Goal: Task Accomplishment & Management: Manage account settings

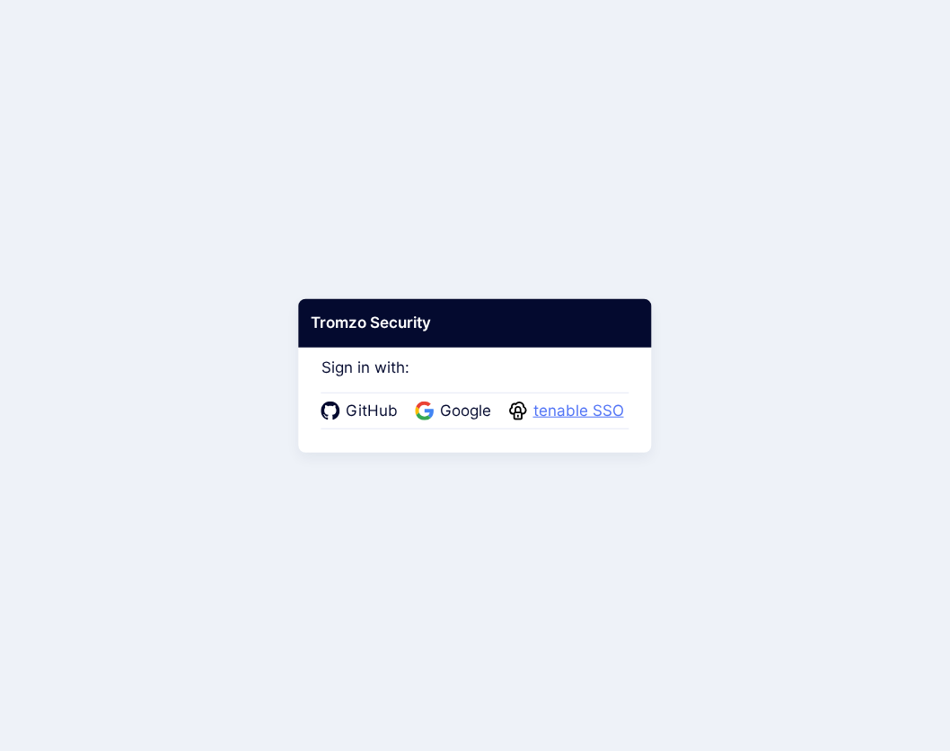
click at [545, 414] on span "tenable SSO" at bounding box center [578, 411] width 101 height 23
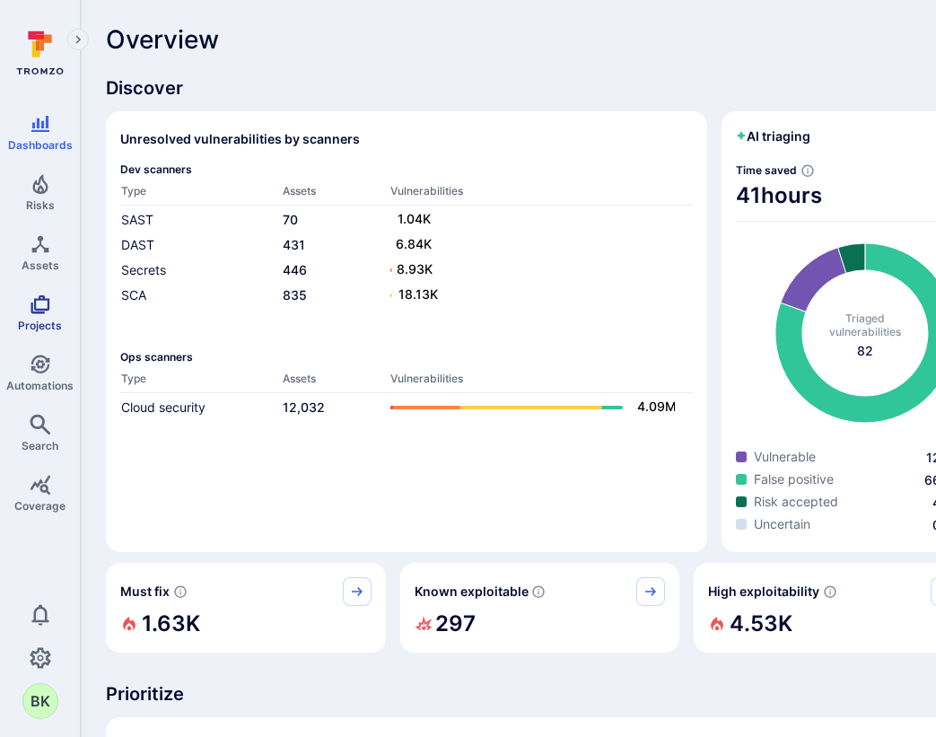
click at [40, 319] on span "Projects" at bounding box center [40, 325] width 44 height 13
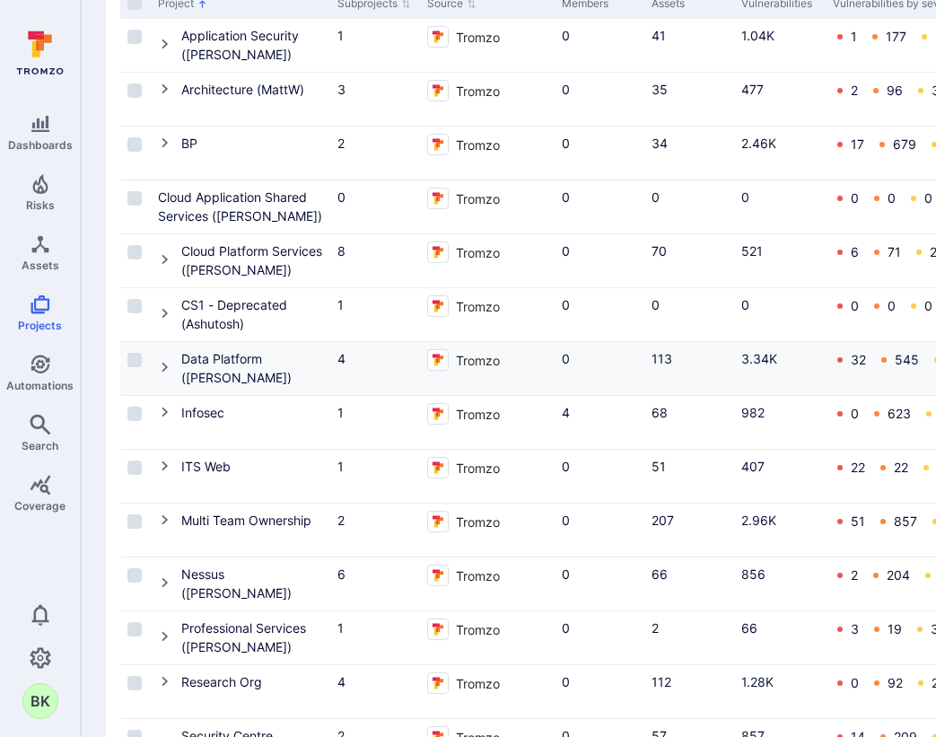
scroll to position [813, 0]
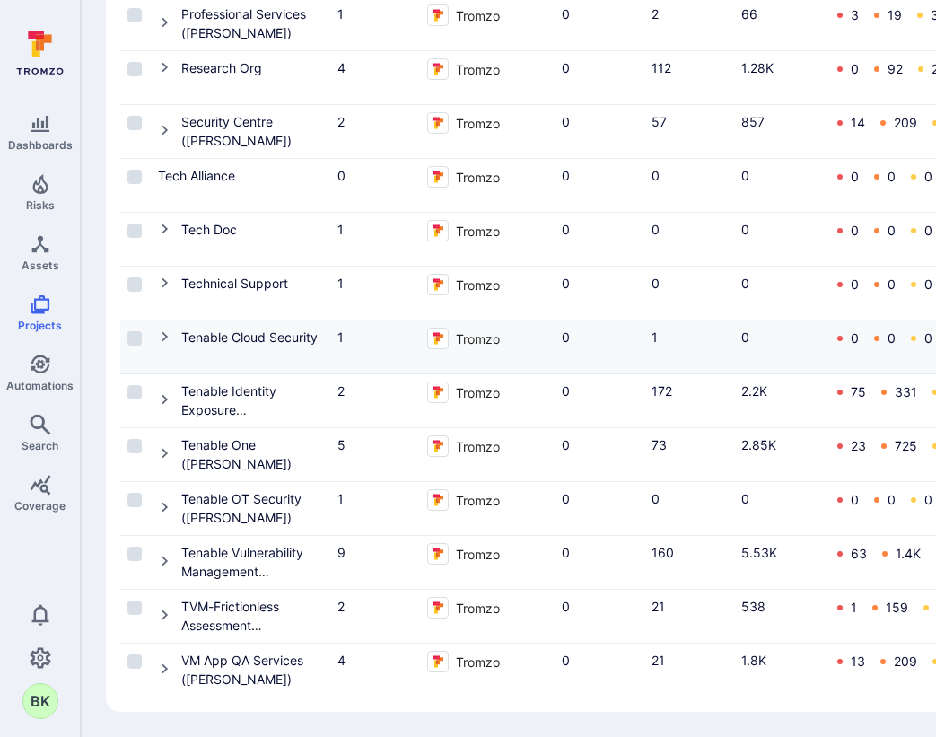
click at [164, 330] on icon "Cell for Project" at bounding box center [165, 337] width 14 height 14
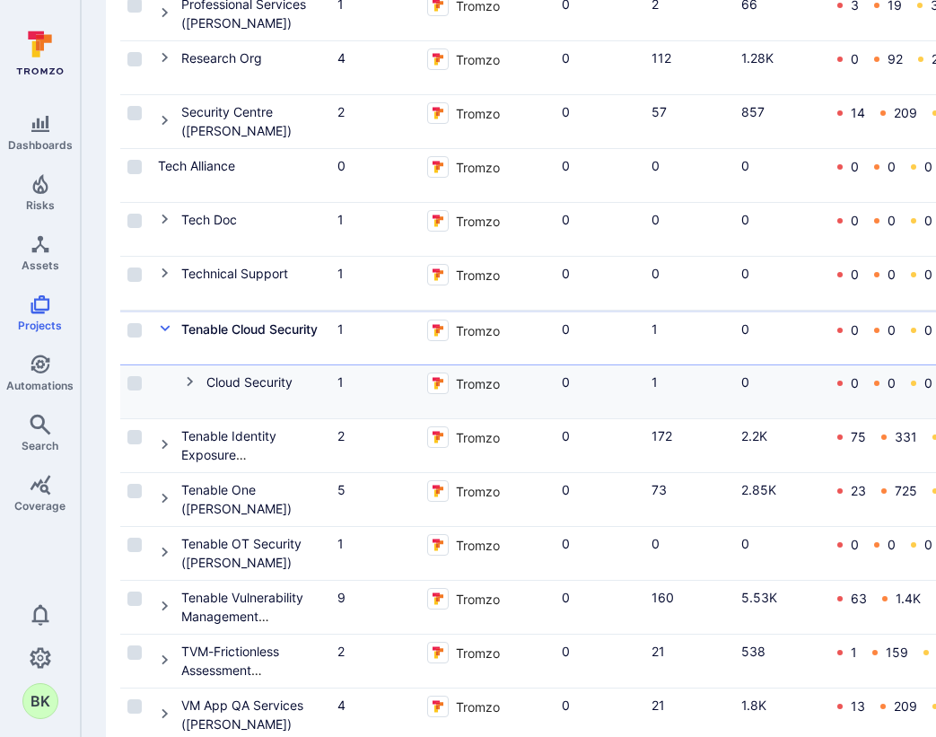
click at [185, 375] on icon "Cell for Project" at bounding box center [190, 381] width 14 height 14
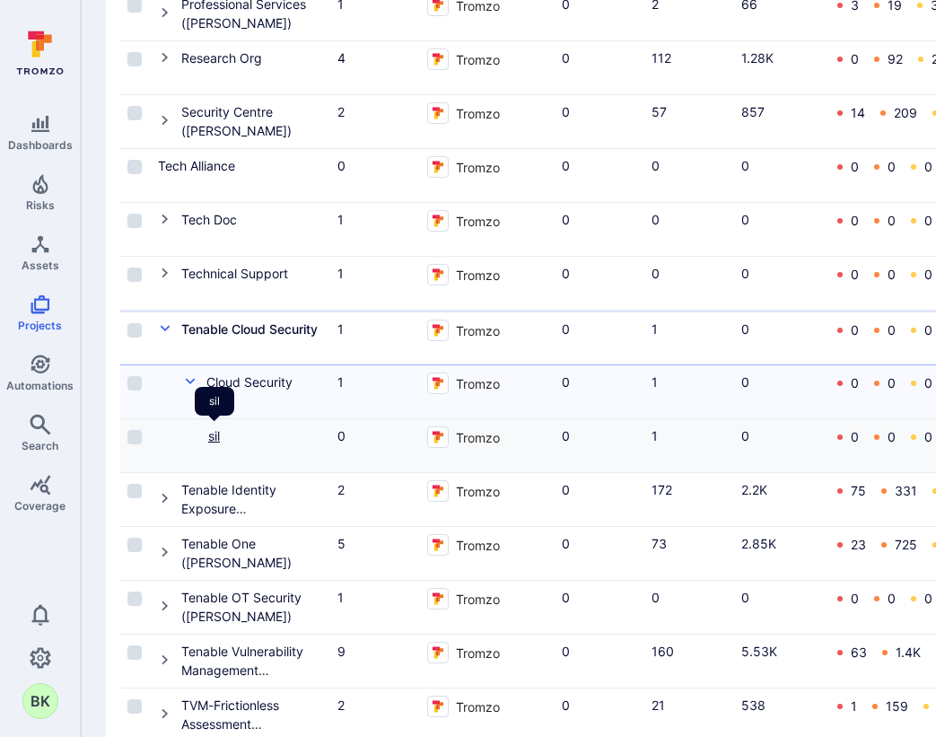
click at [213, 439] on link "sil" at bounding box center [214, 435] width 12 height 15
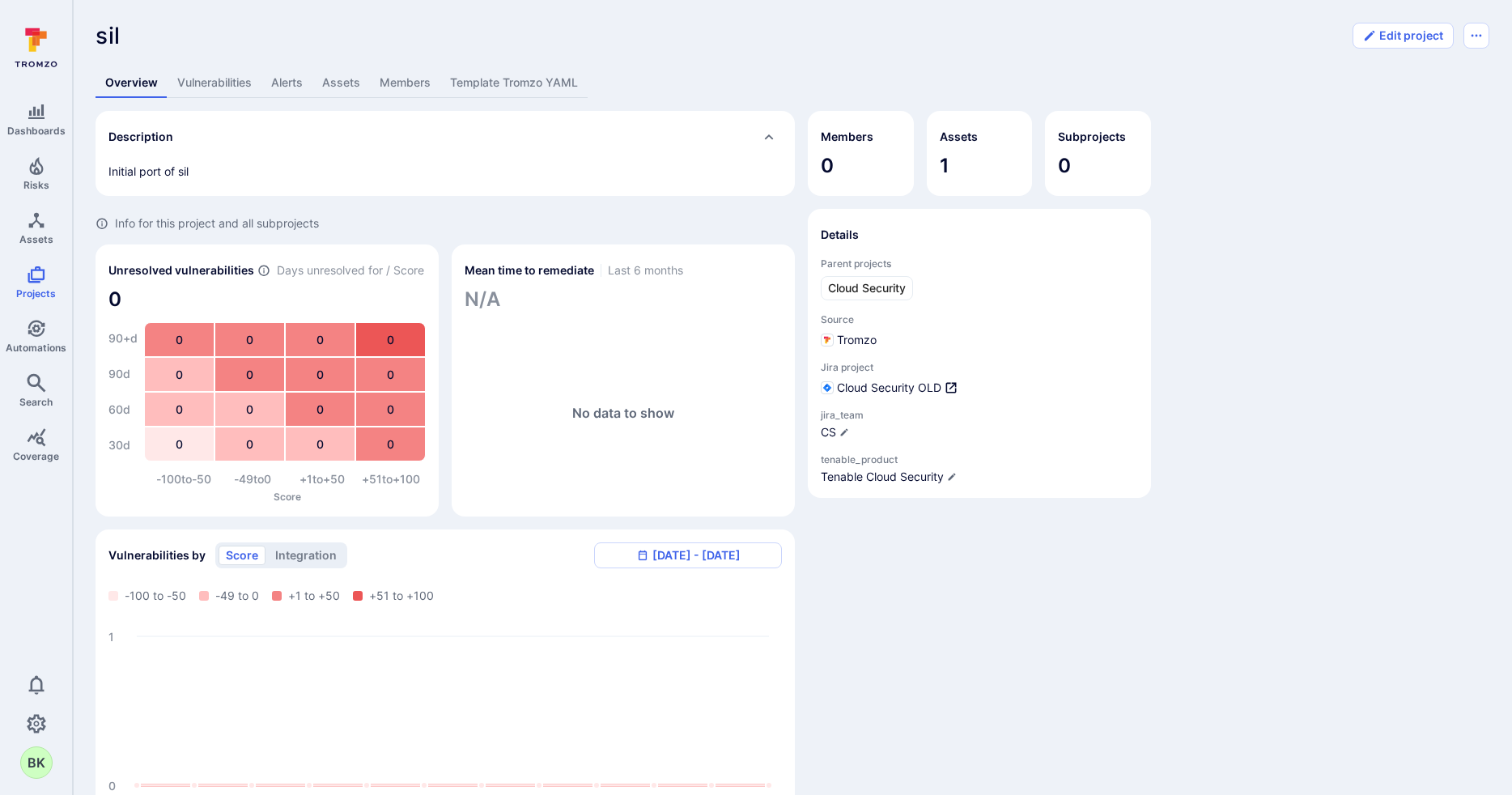
click at [331, 78] on link "Assets" at bounding box center [342, 82] width 58 height 30
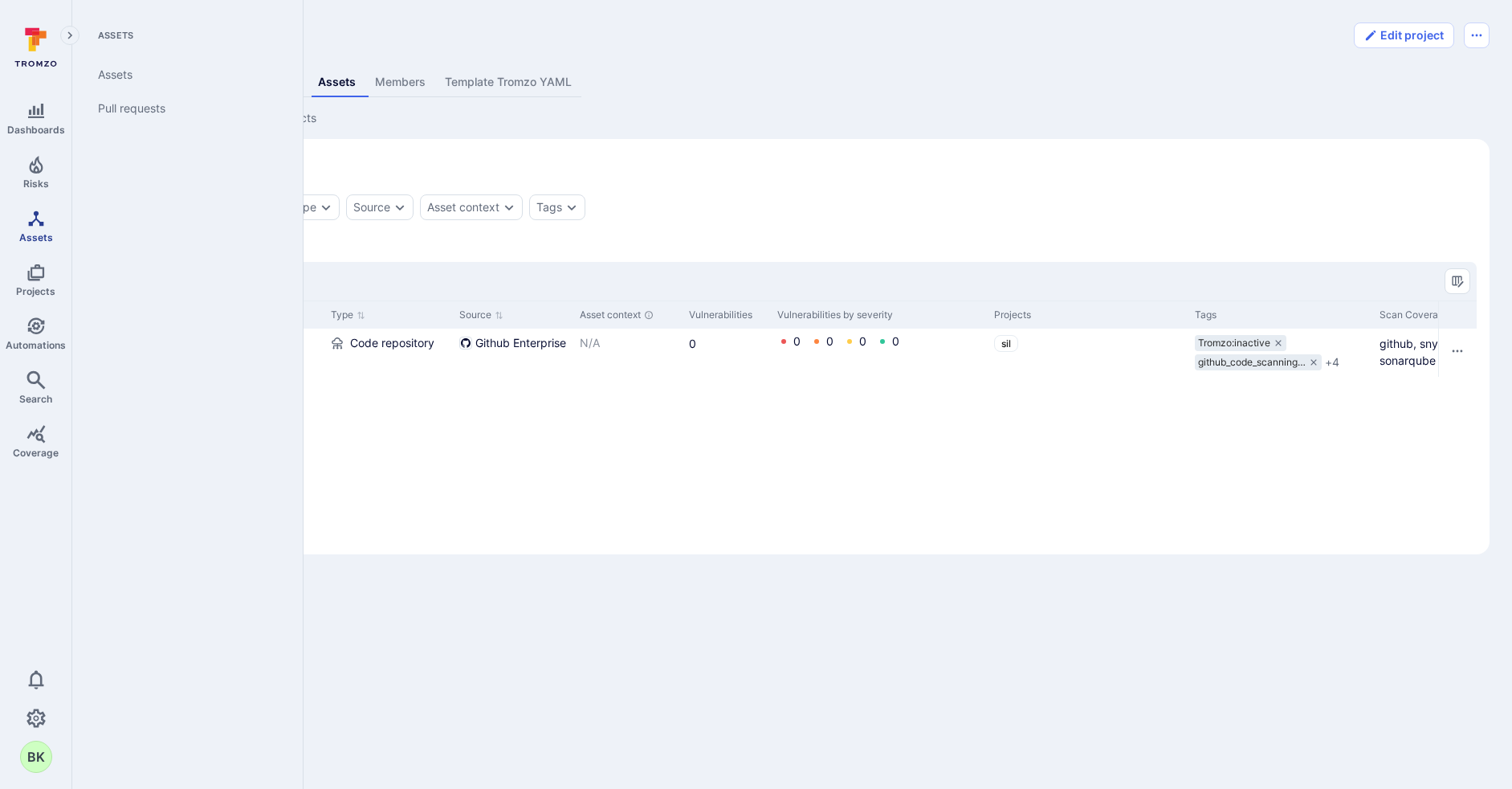
click at [17, 226] on link "Assets" at bounding box center [36, 225] width 72 height 47
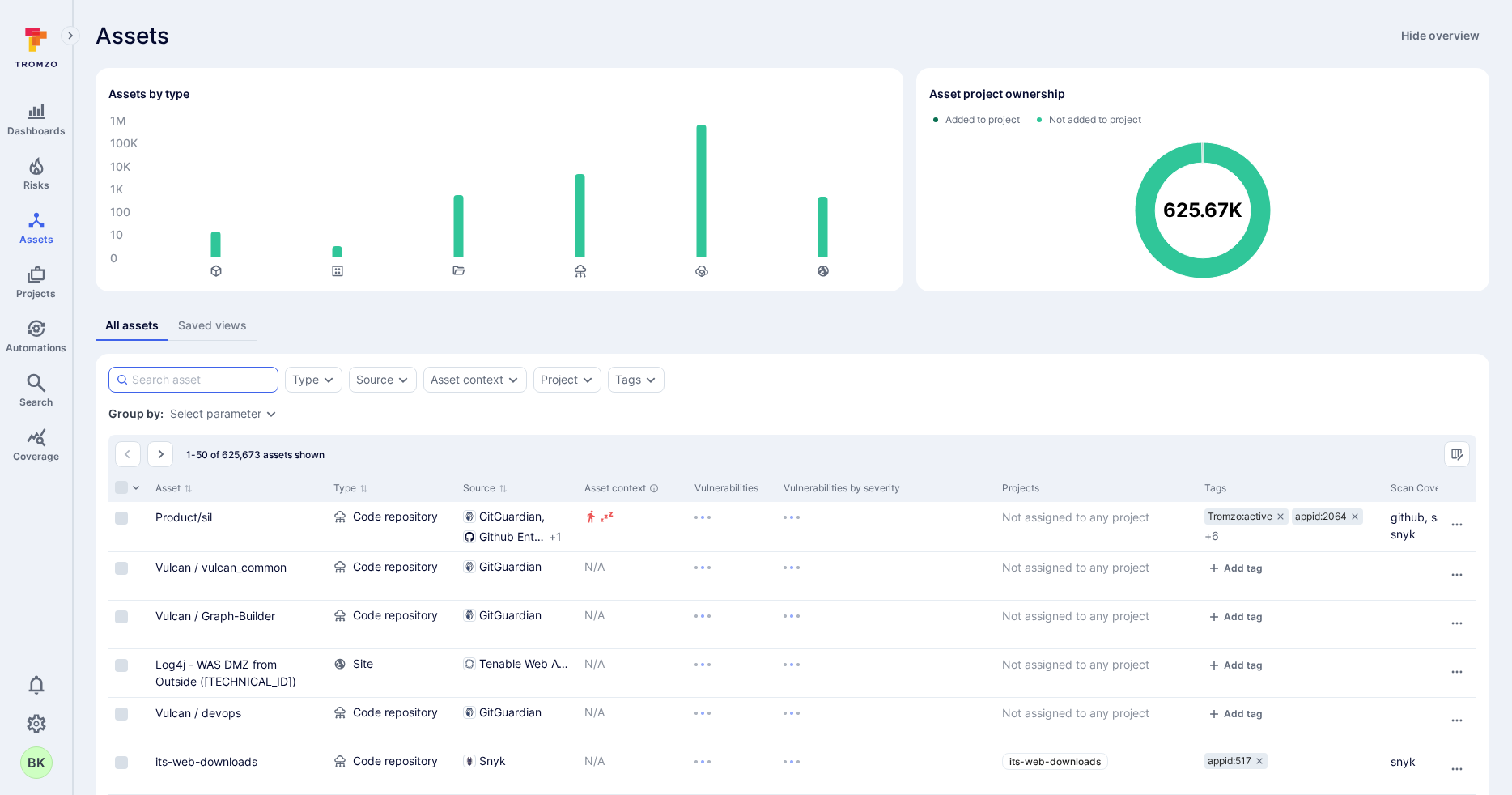
click at [187, 385] on input at bounding box center [201, 379] width 139 height 16
type input "sil"
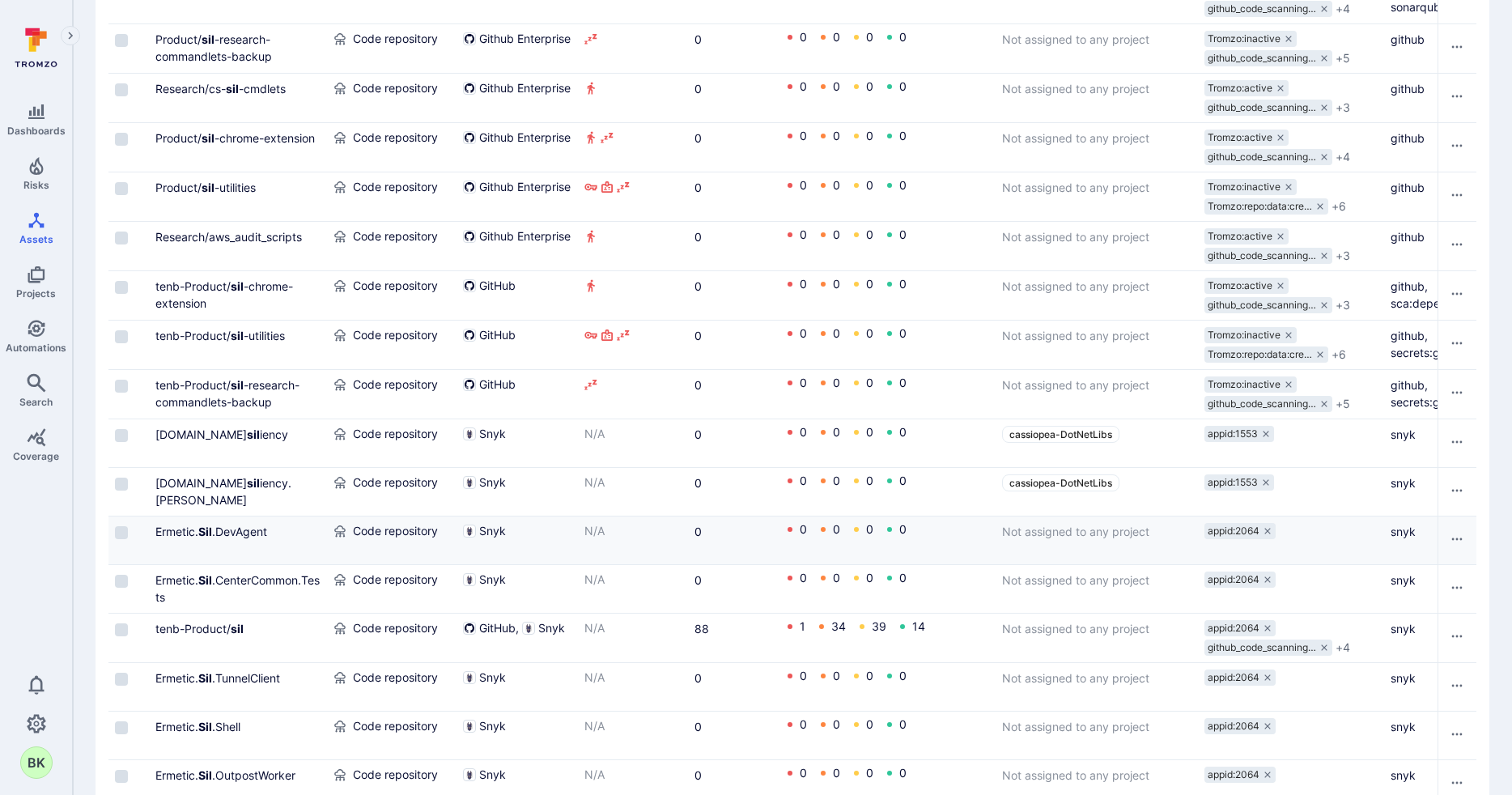
scroll to position [574, 0]
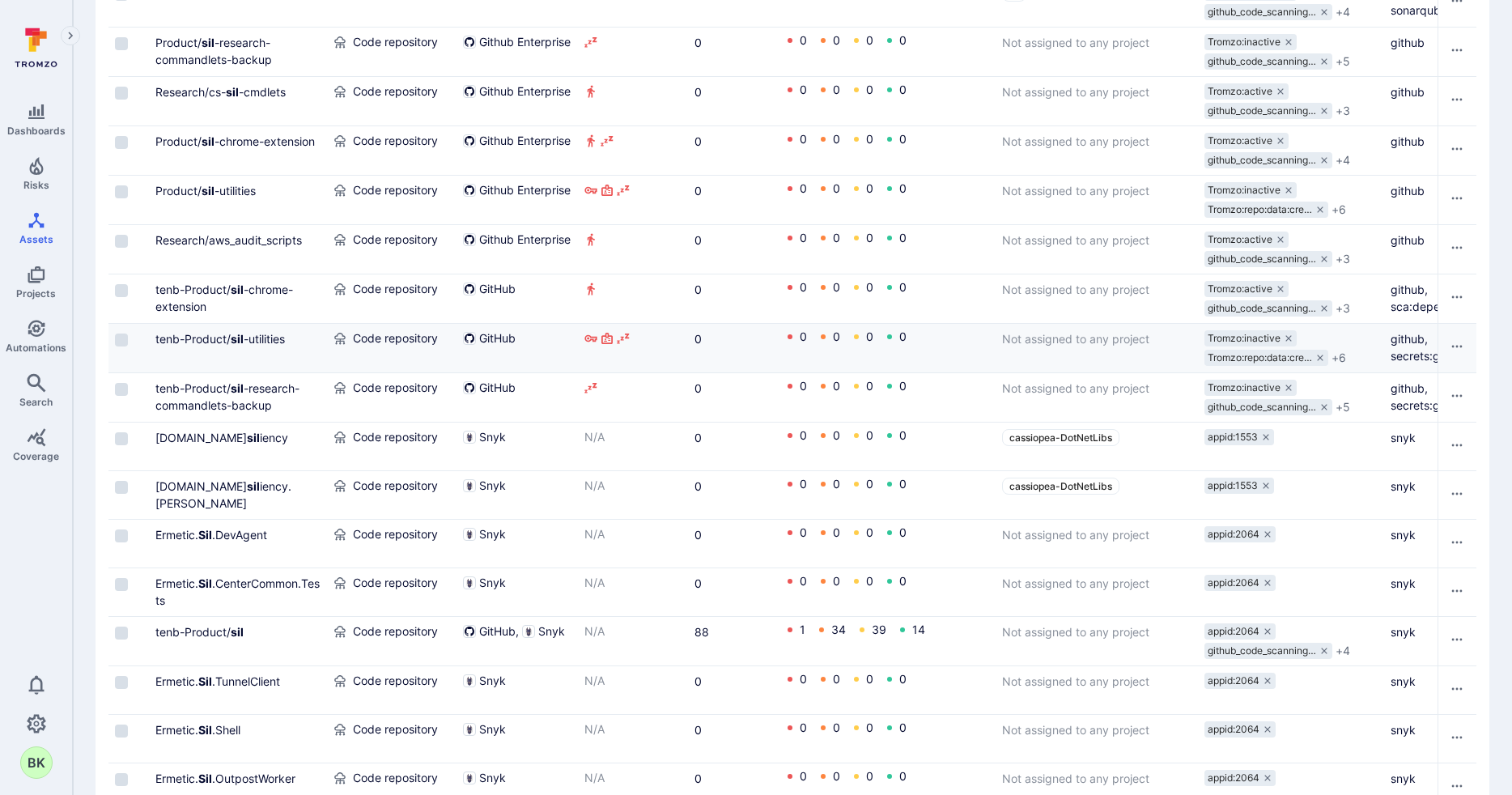
click at [116, 348] on div "Cell for selection" at bounding box center [128, 348] width 41 height 49
click at [121, 334] on input "Select row" at bounding box center [121, 340] width 13 height 13
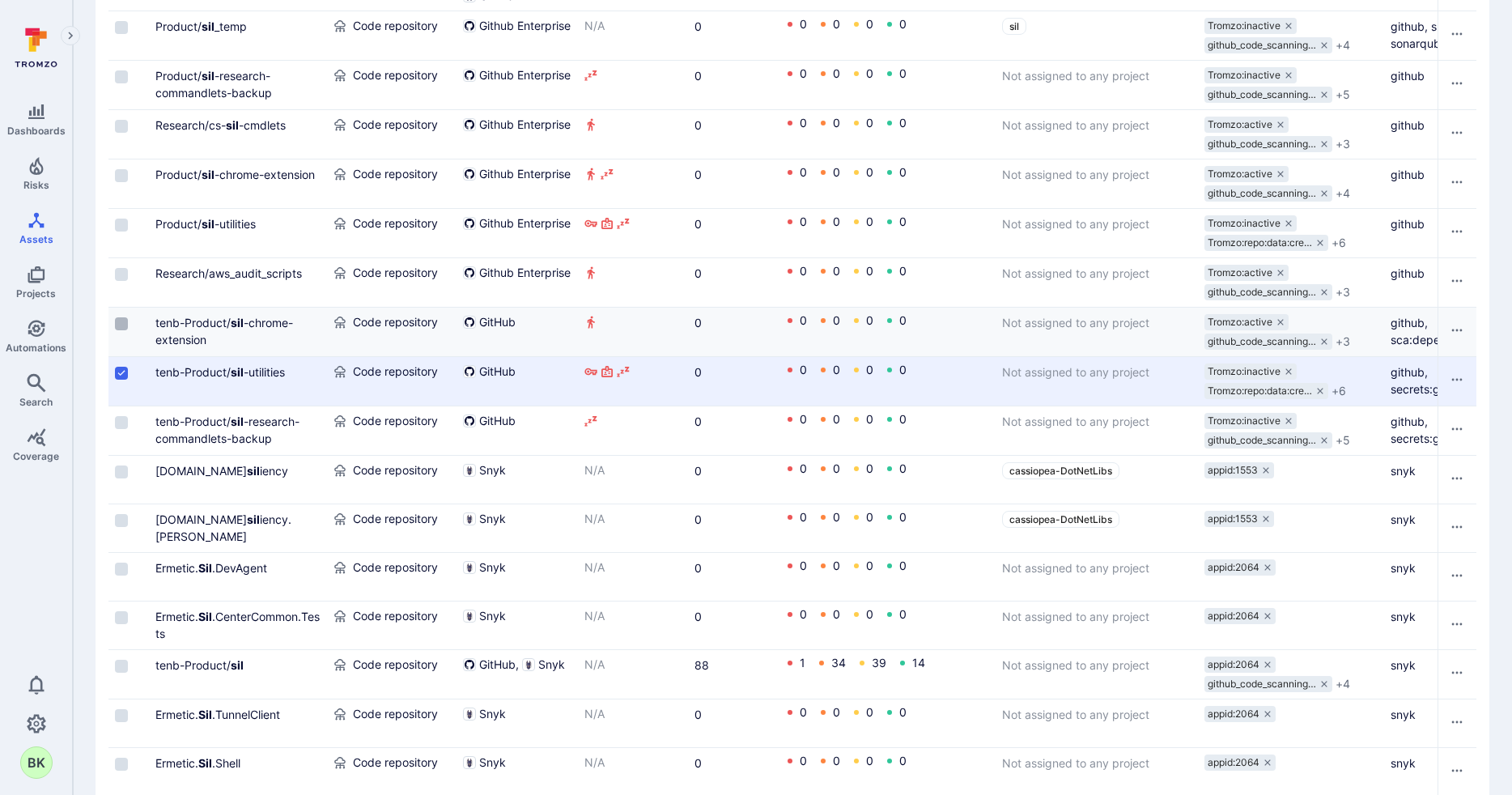
click at [118, 324] on input "Select row" at bounding box center [121, 324] width 13 height 13
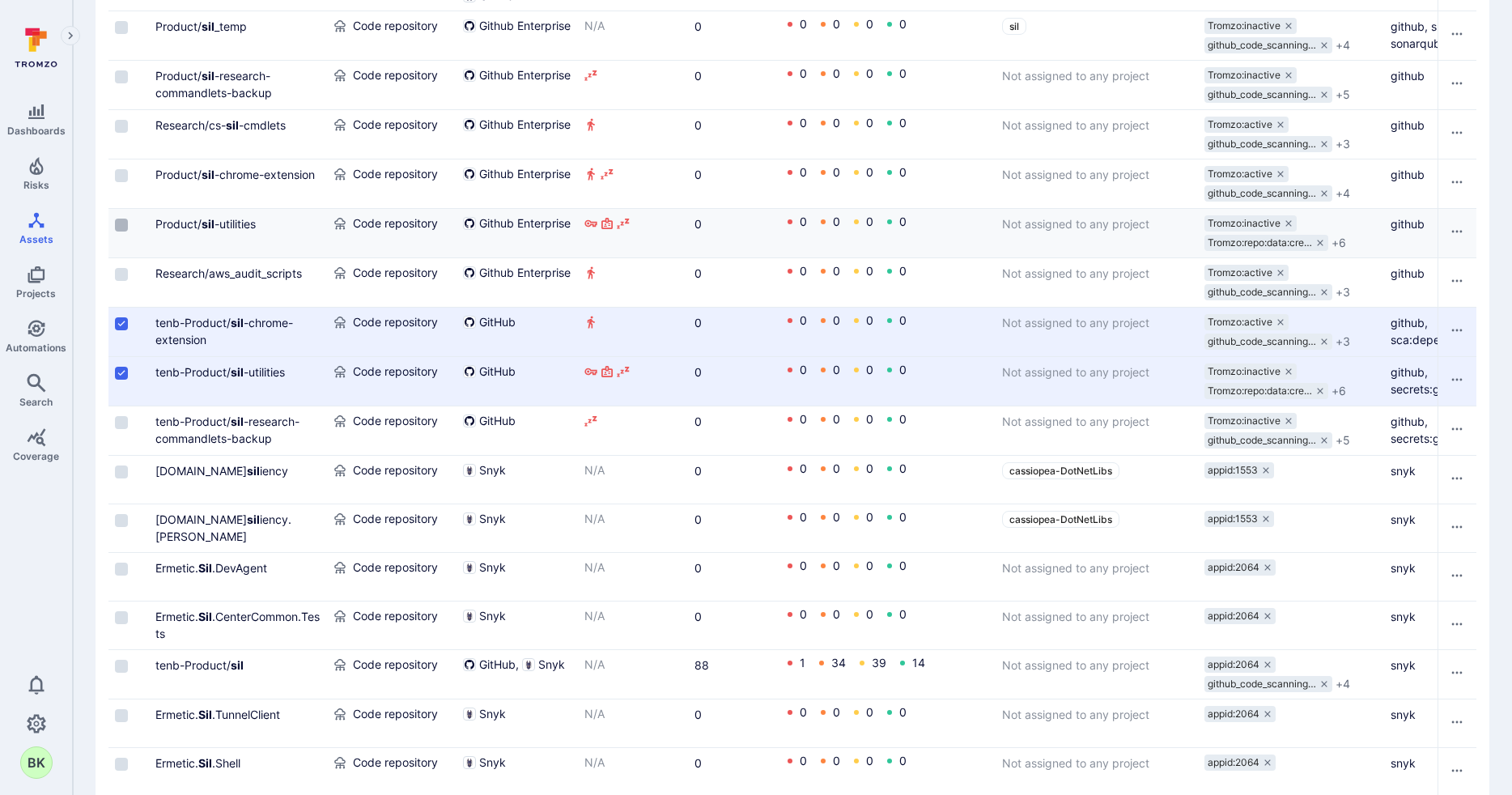
click at [117, 227] on input "Select row" at bounding box center [121, 224] width 13 height 13
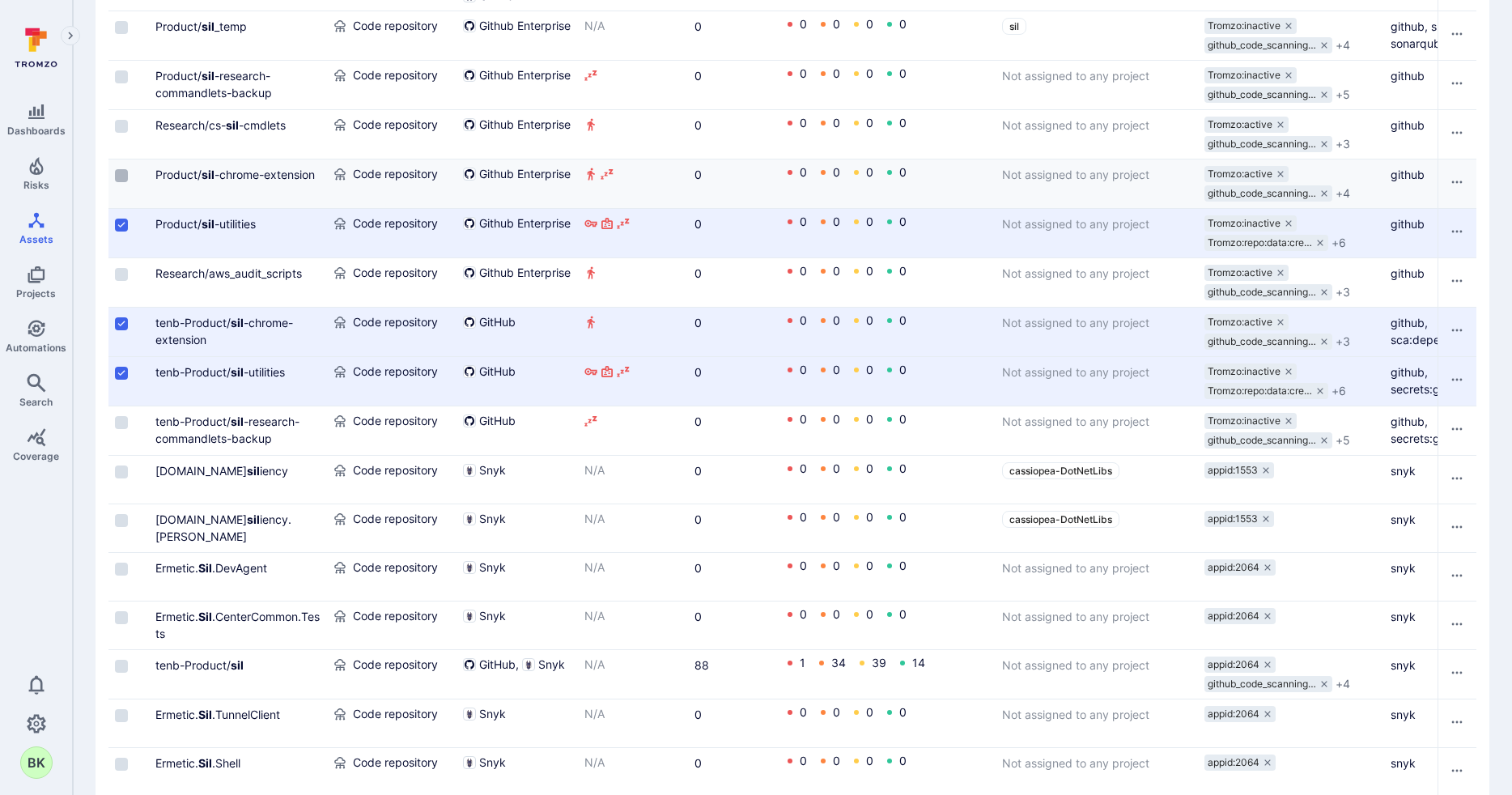
click at [127, 178] on input "Select row" at bounding box center [121, 176] width 13 height 13
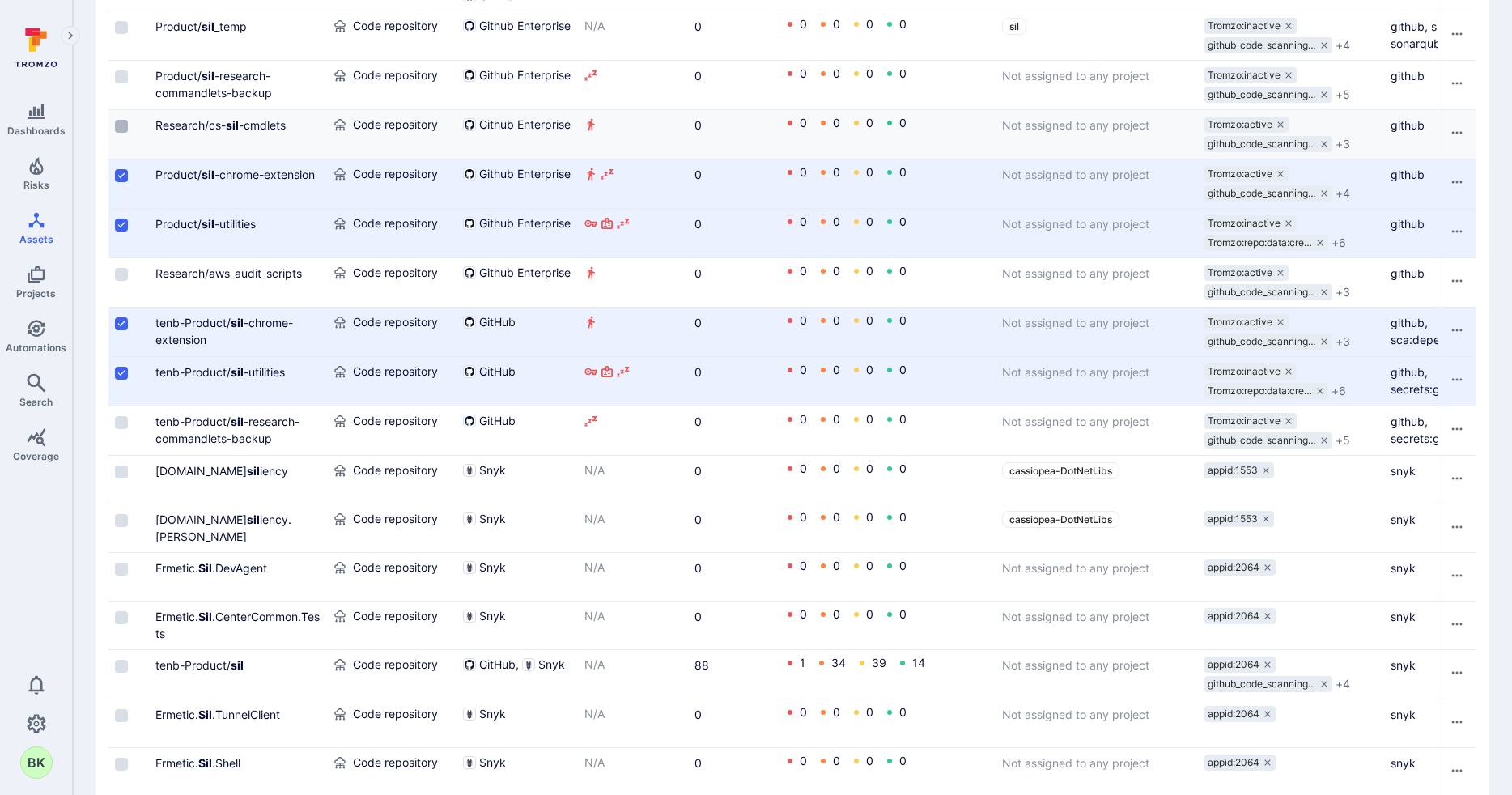
click at [118, 127] on input "Select row" at bounding box center [121, 126] width 13 height 13
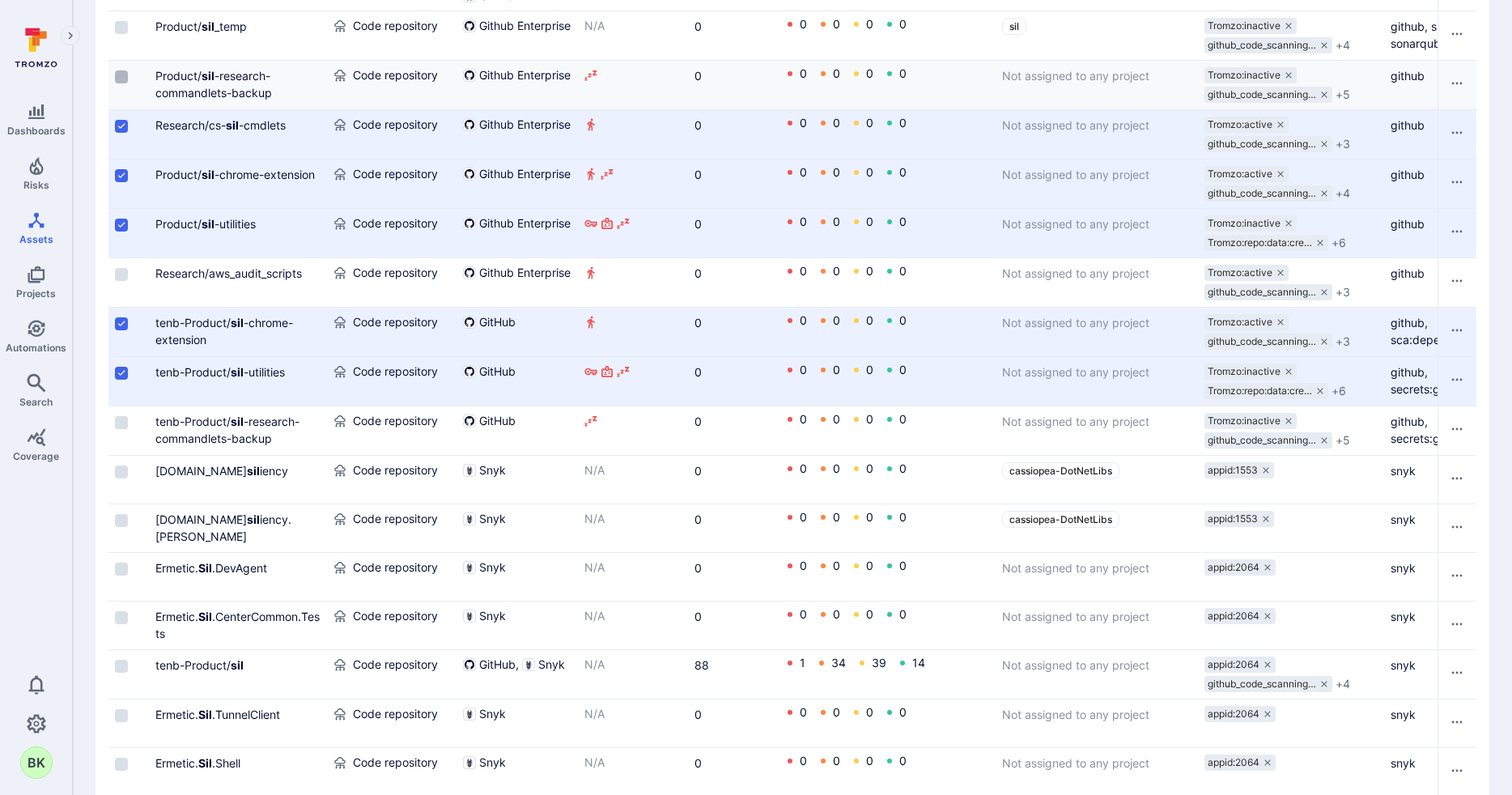
click at [117, 77] on input "Select row" at bounding box center [121, 77] width 13 height 13
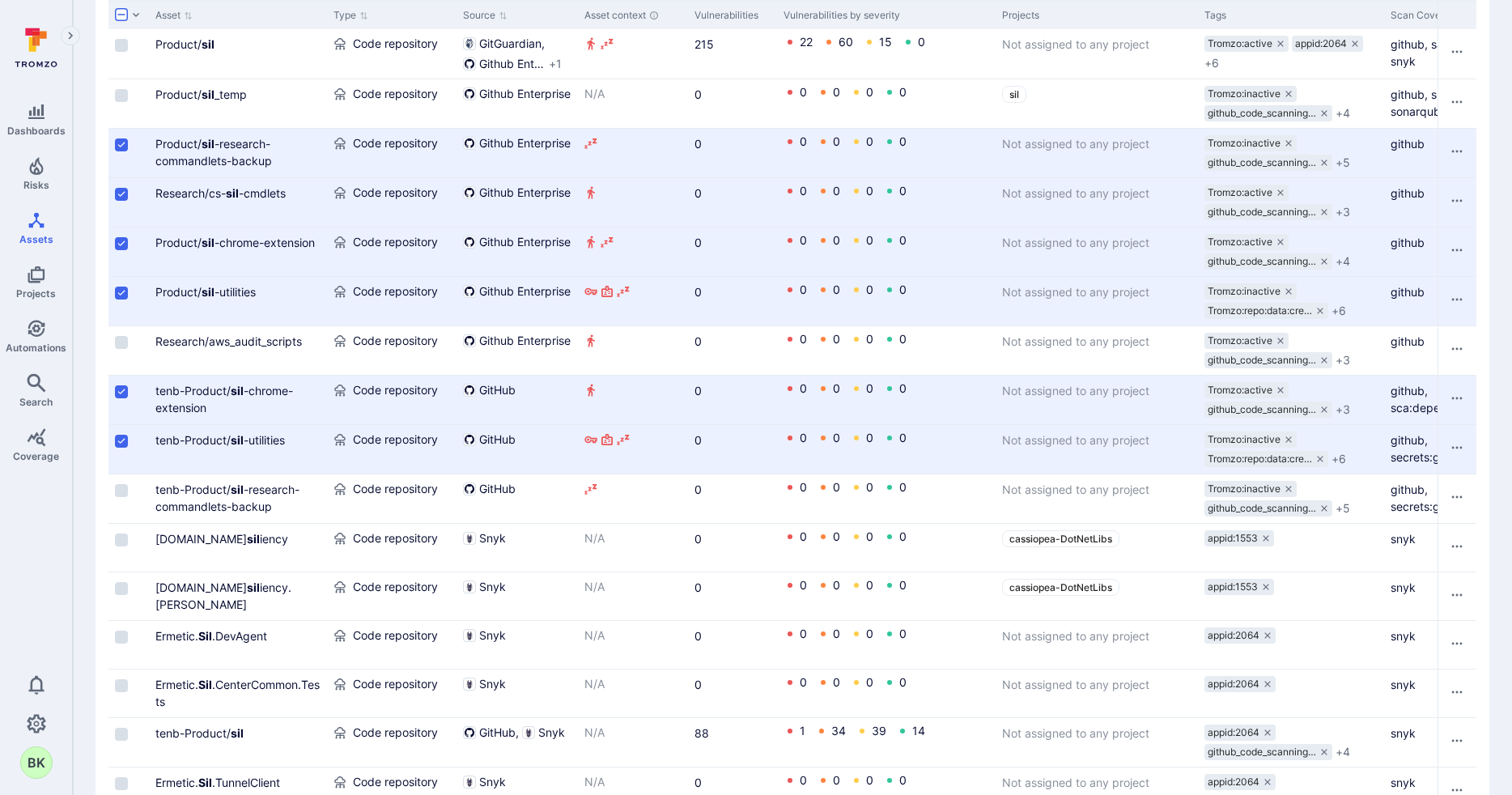
scroll to position [495, 0]
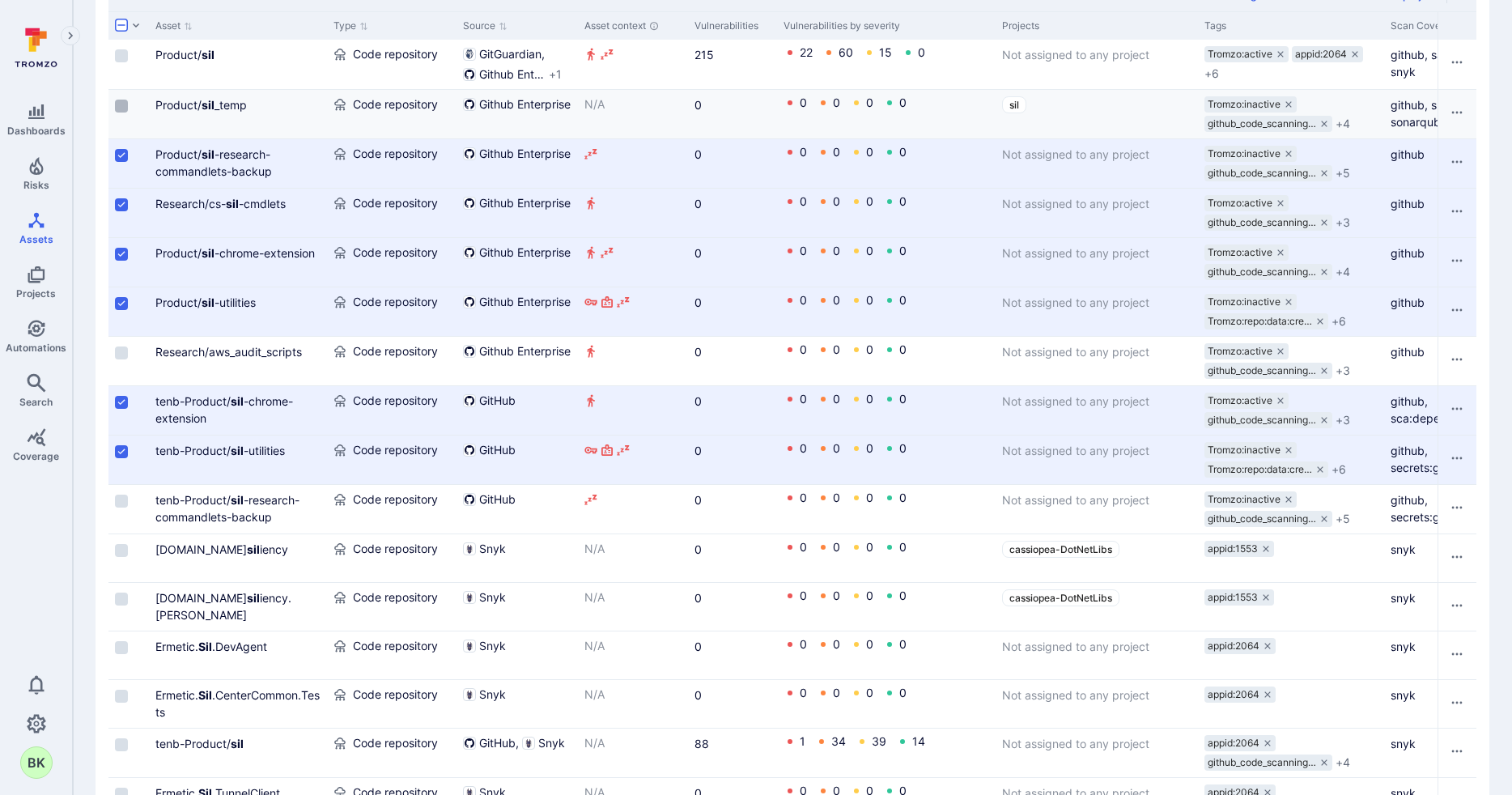
click at [124, 105] on input "Select row" at bounding box center [121, 105] width 13 height 13
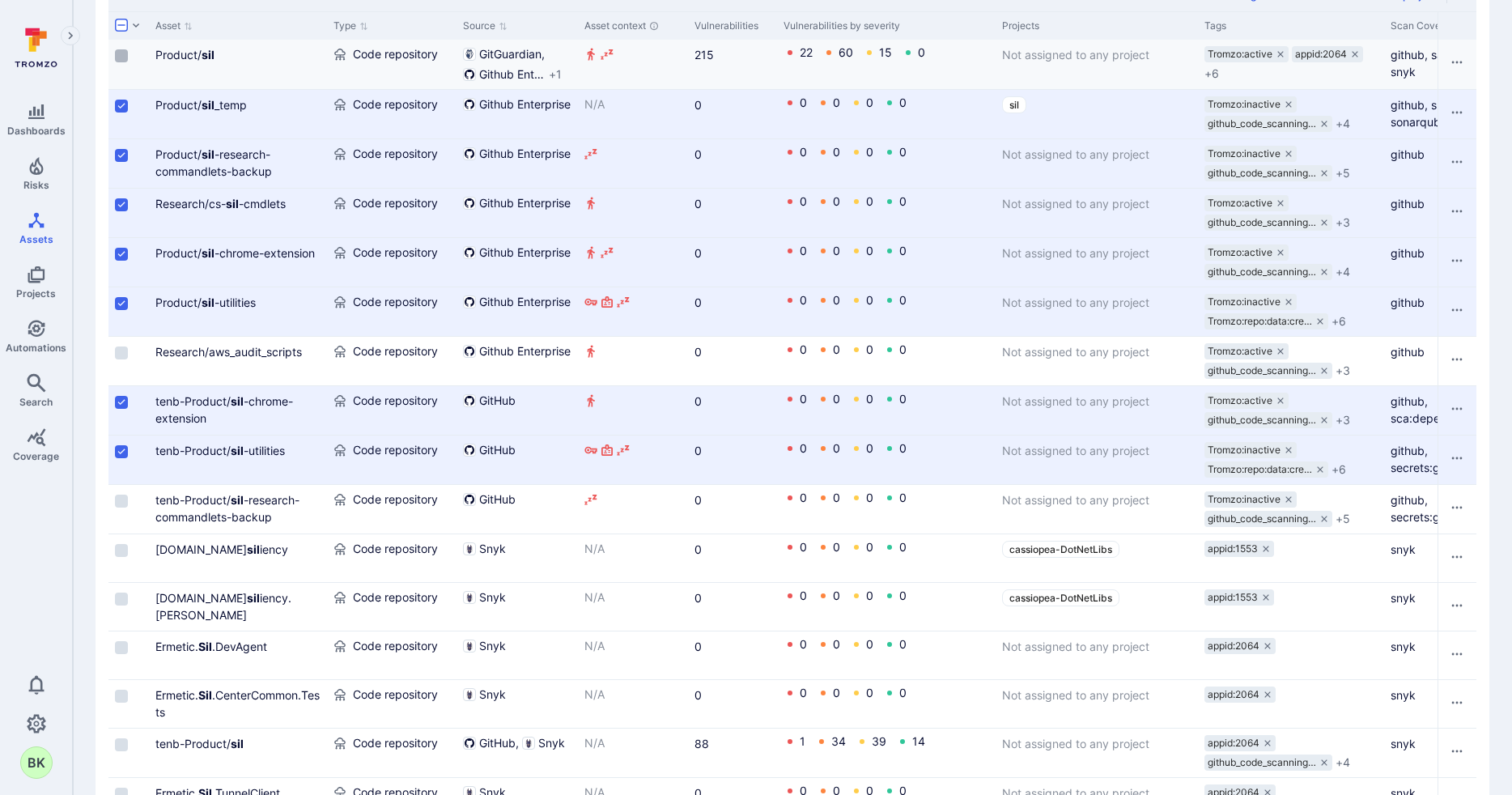
click at [115, 56] on input "Select row" at bounding box center [121, 56] width 13 height 13
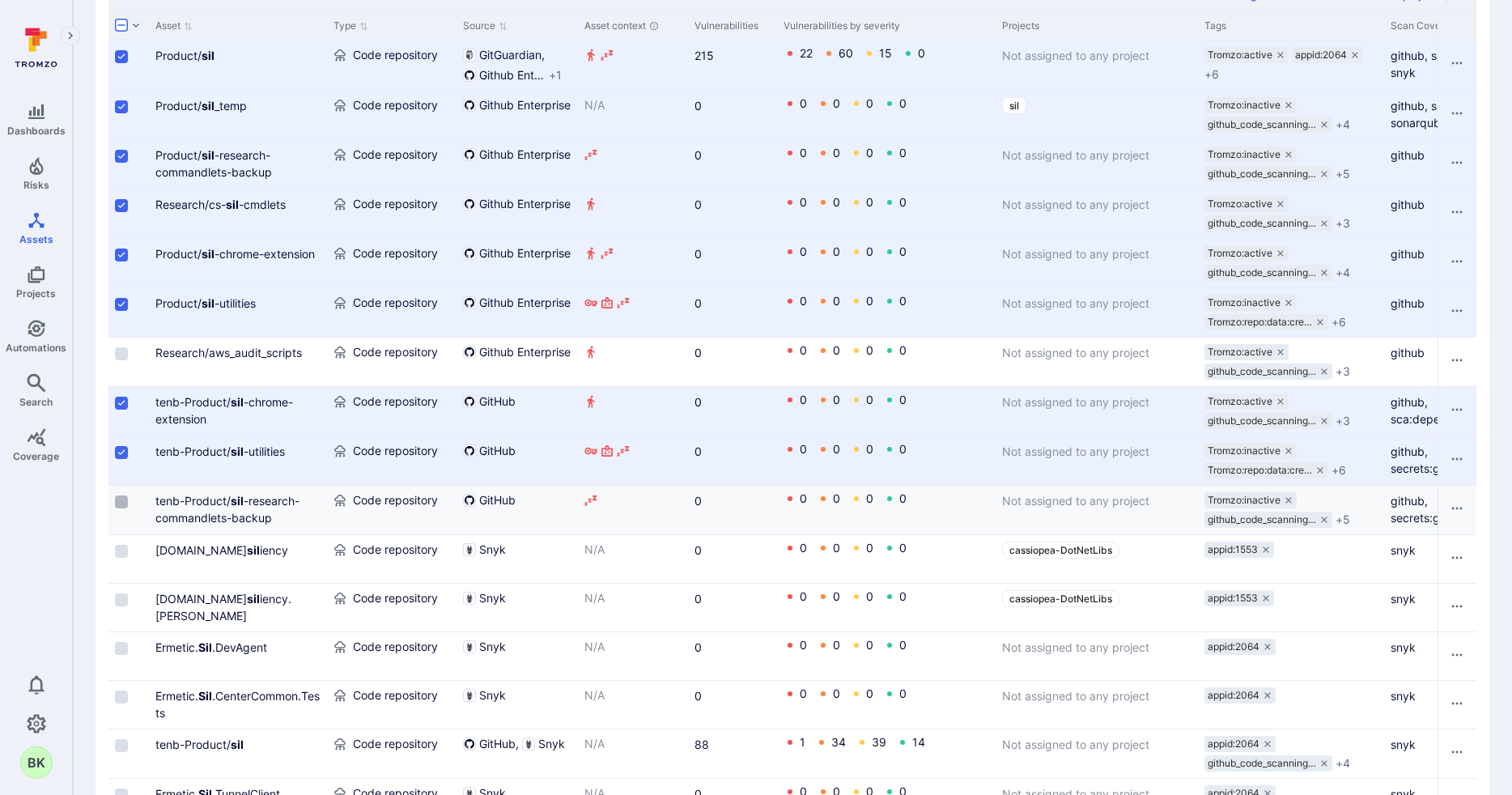
click at [124, 499] on input "Select row" at bounding box center [121, 501] width 13 height 13
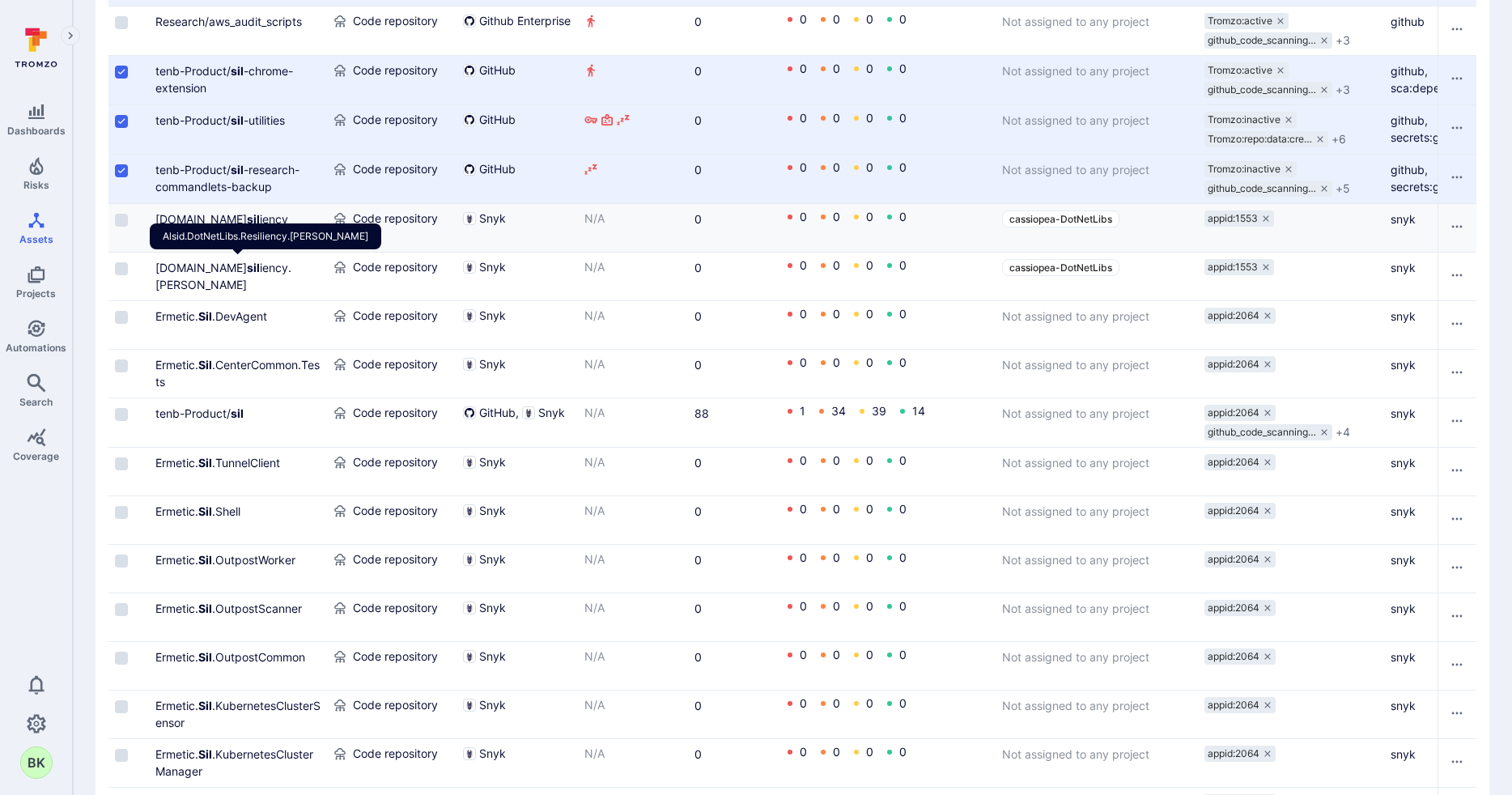
scroll to position [830, 0]
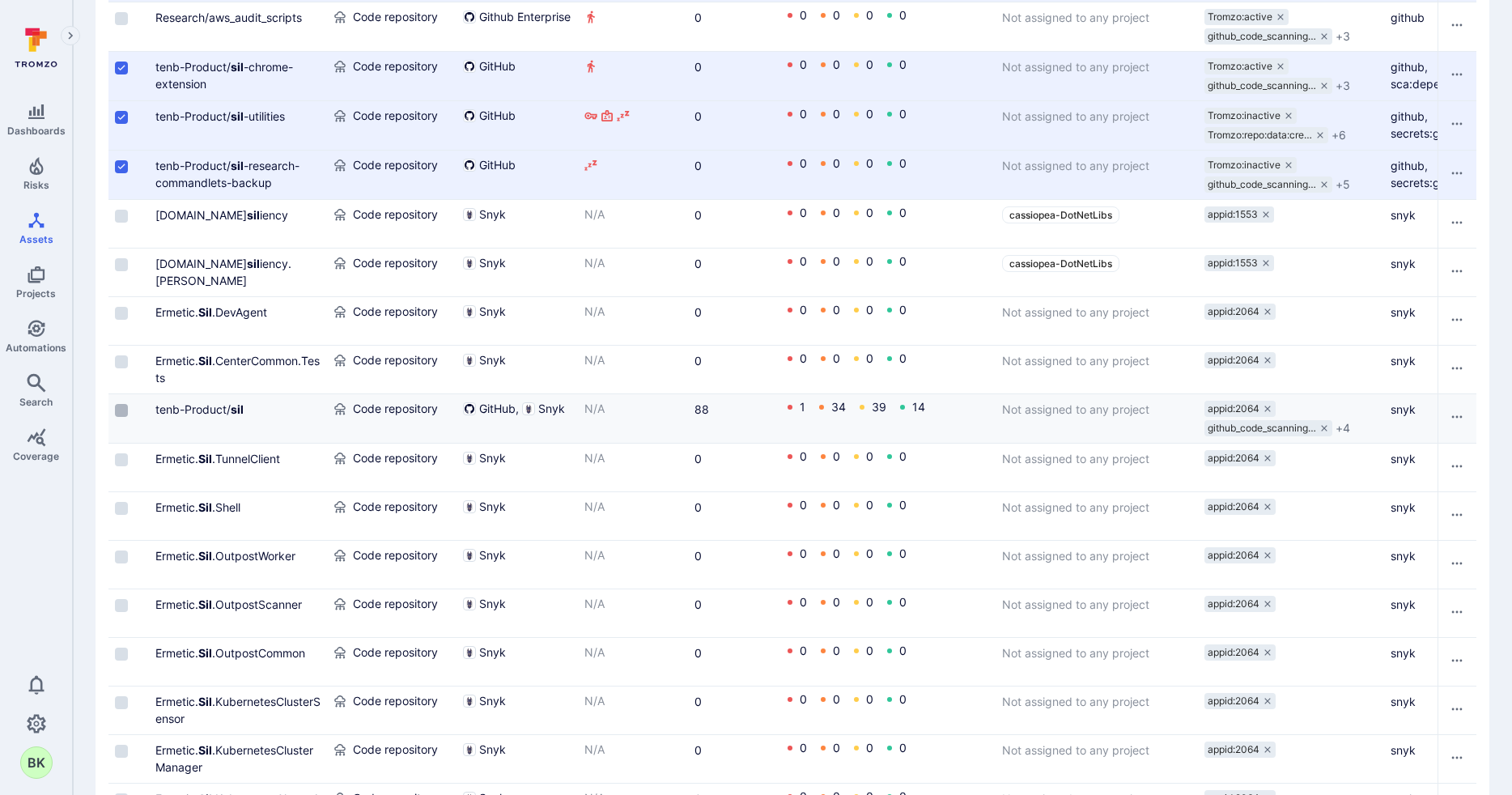
click at [121, 408] on input "Select row" at bounding box center [121, 410] width 13 height 13
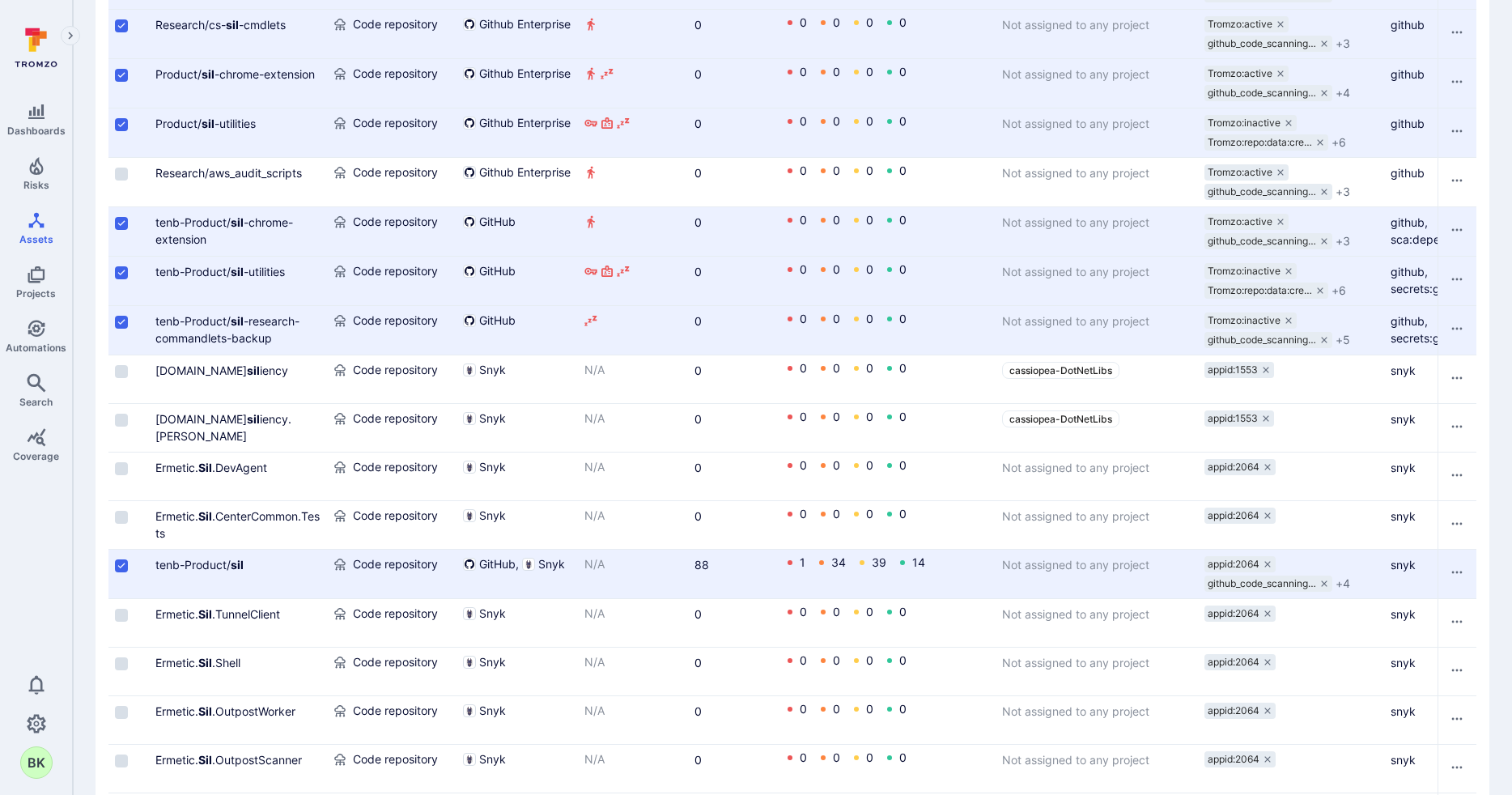
scroll to position [146, 0]
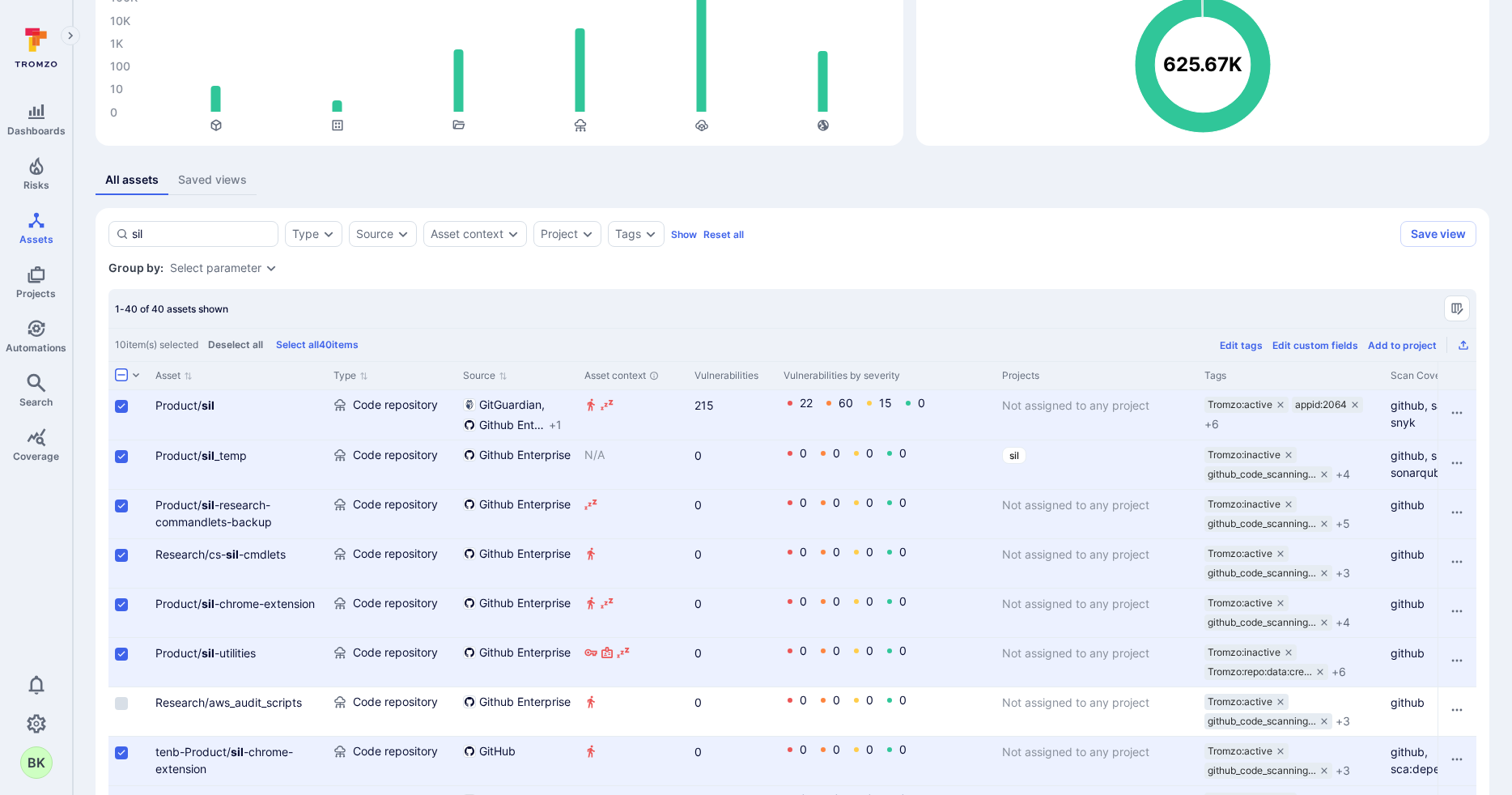
click at [123, 405] on input "Select row" at bounding box center [121, 407] width 13 height 13
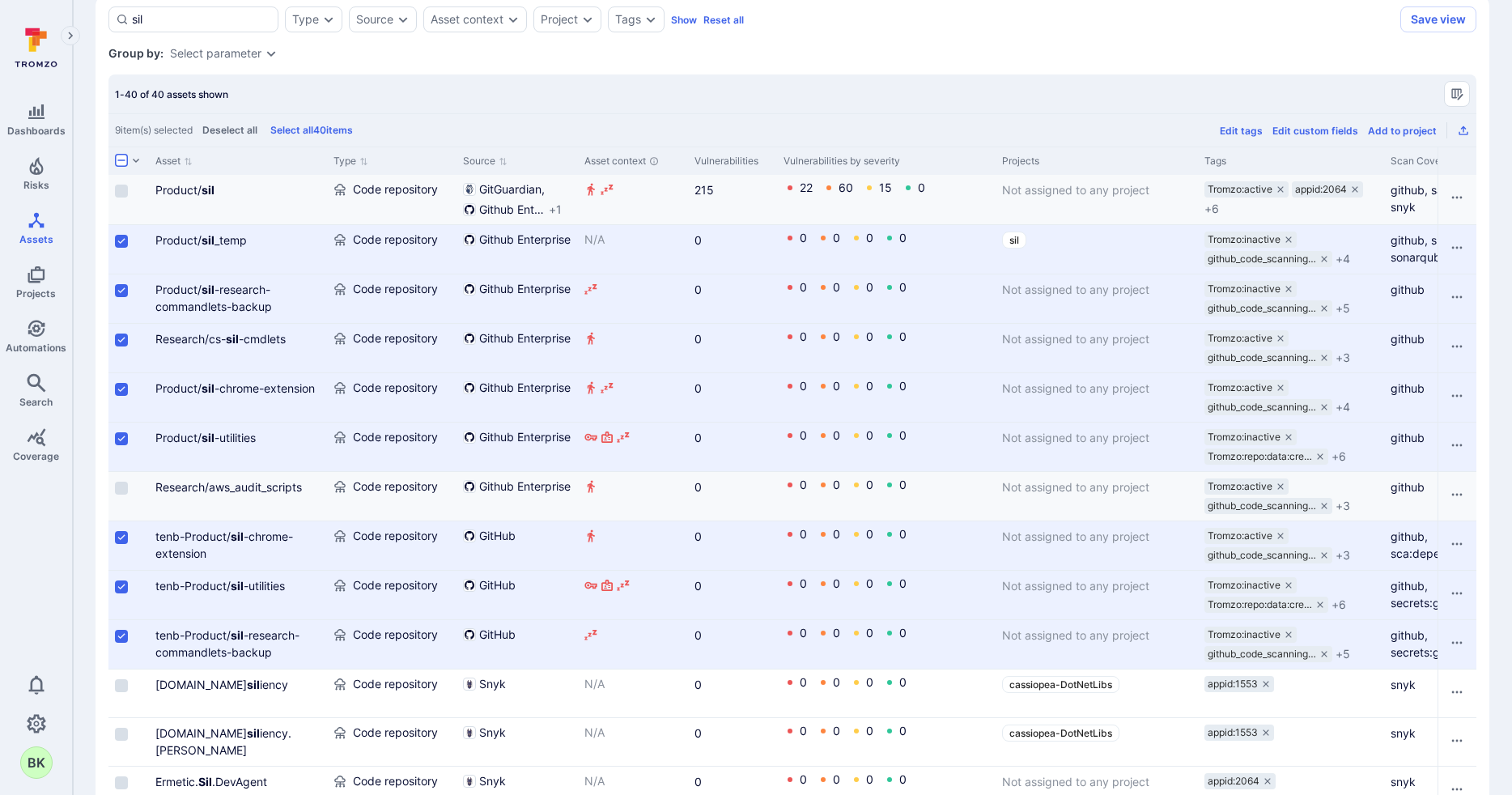
scroll to position [346, 0]
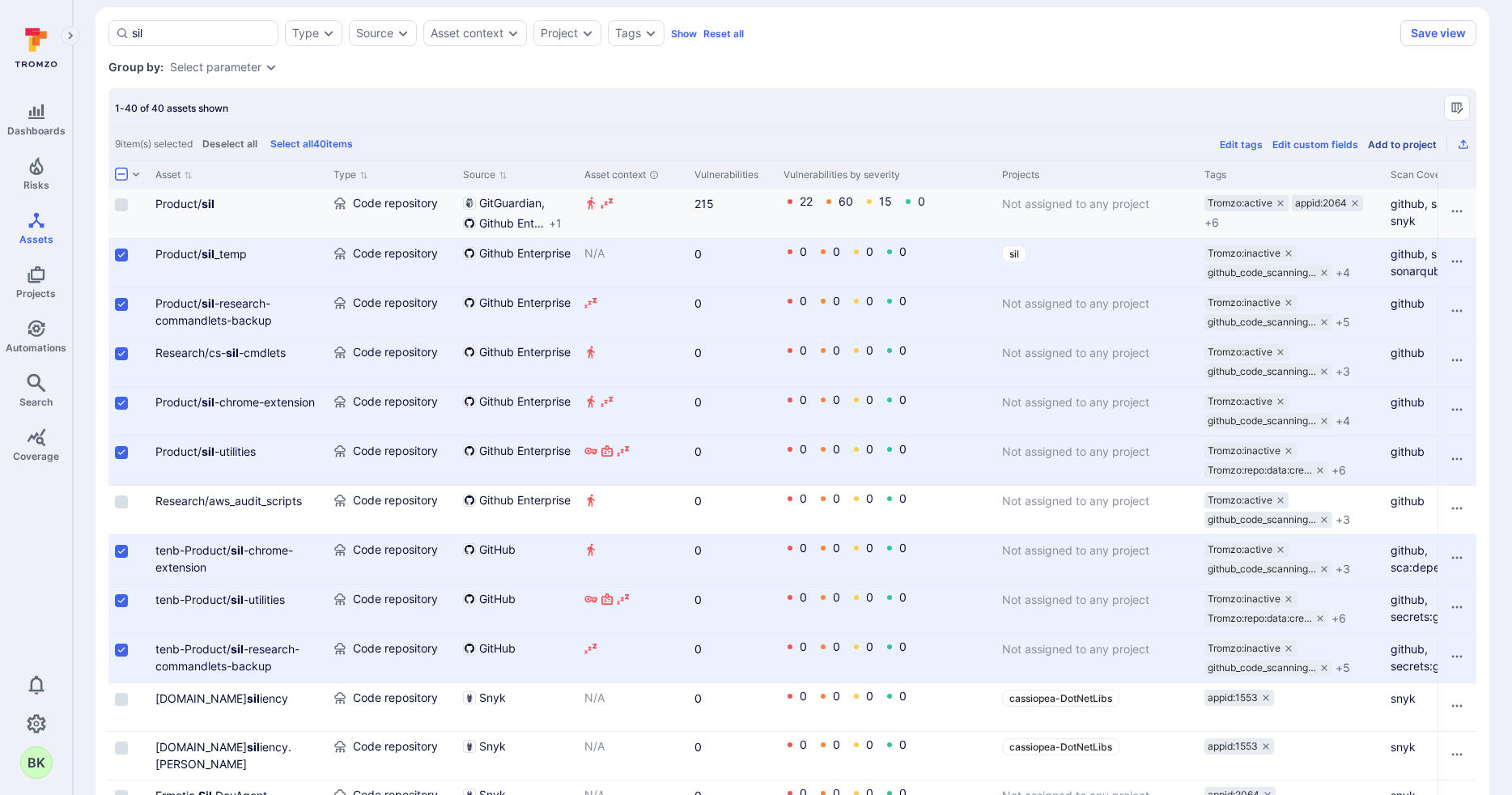
click at [856, 140] on div "Add to project" at bounding box center [1402, 144] width 69 height 12
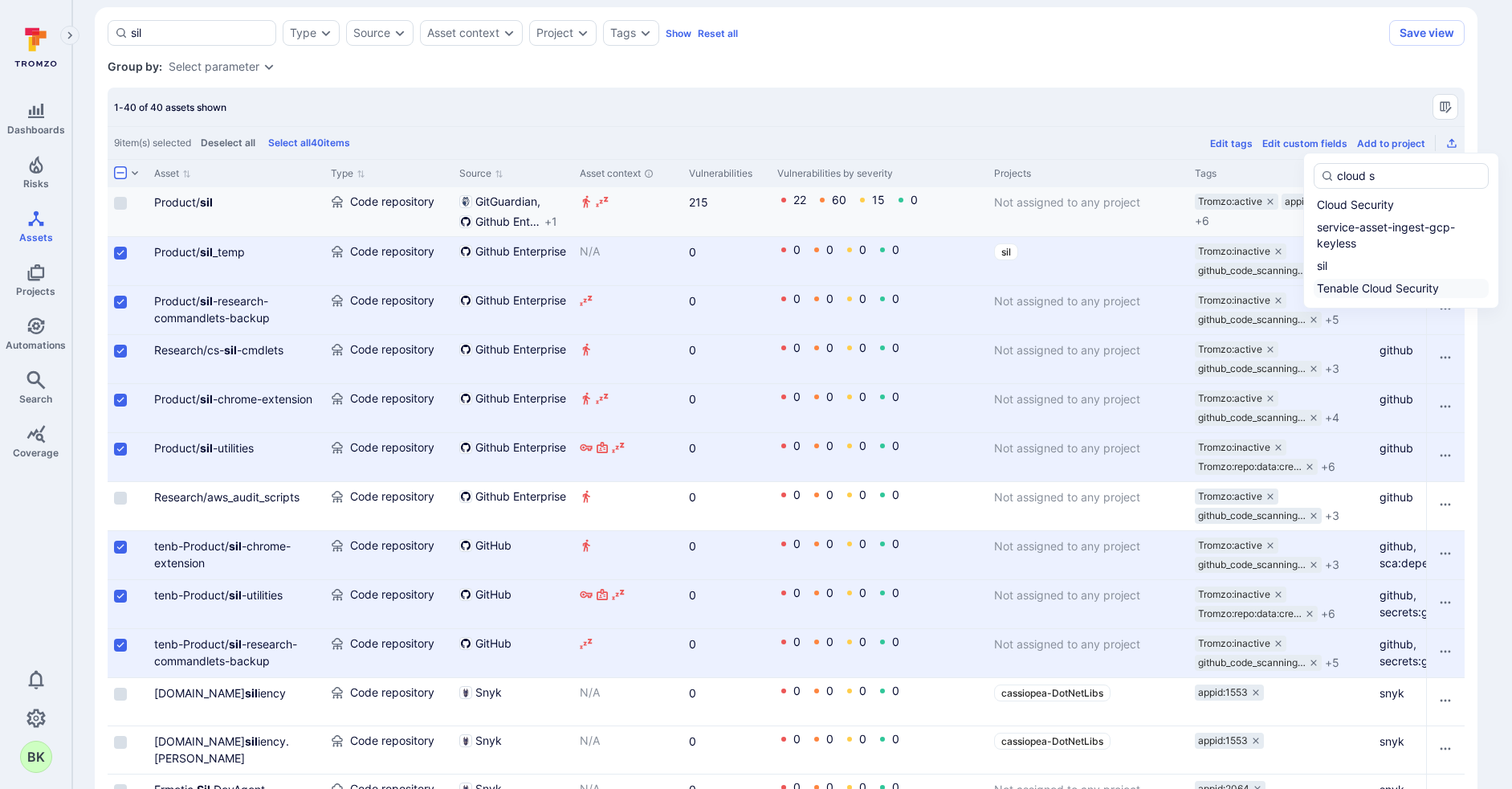
type input "cloud s"
click at [849, 286] on div "Tenable Cloud Security" at bounding box center [1377, 288] width 122 height 16
click at [849, 288] on input "Tenable Cloud Security" at bounding box center [1485, 288] width 0 height 0
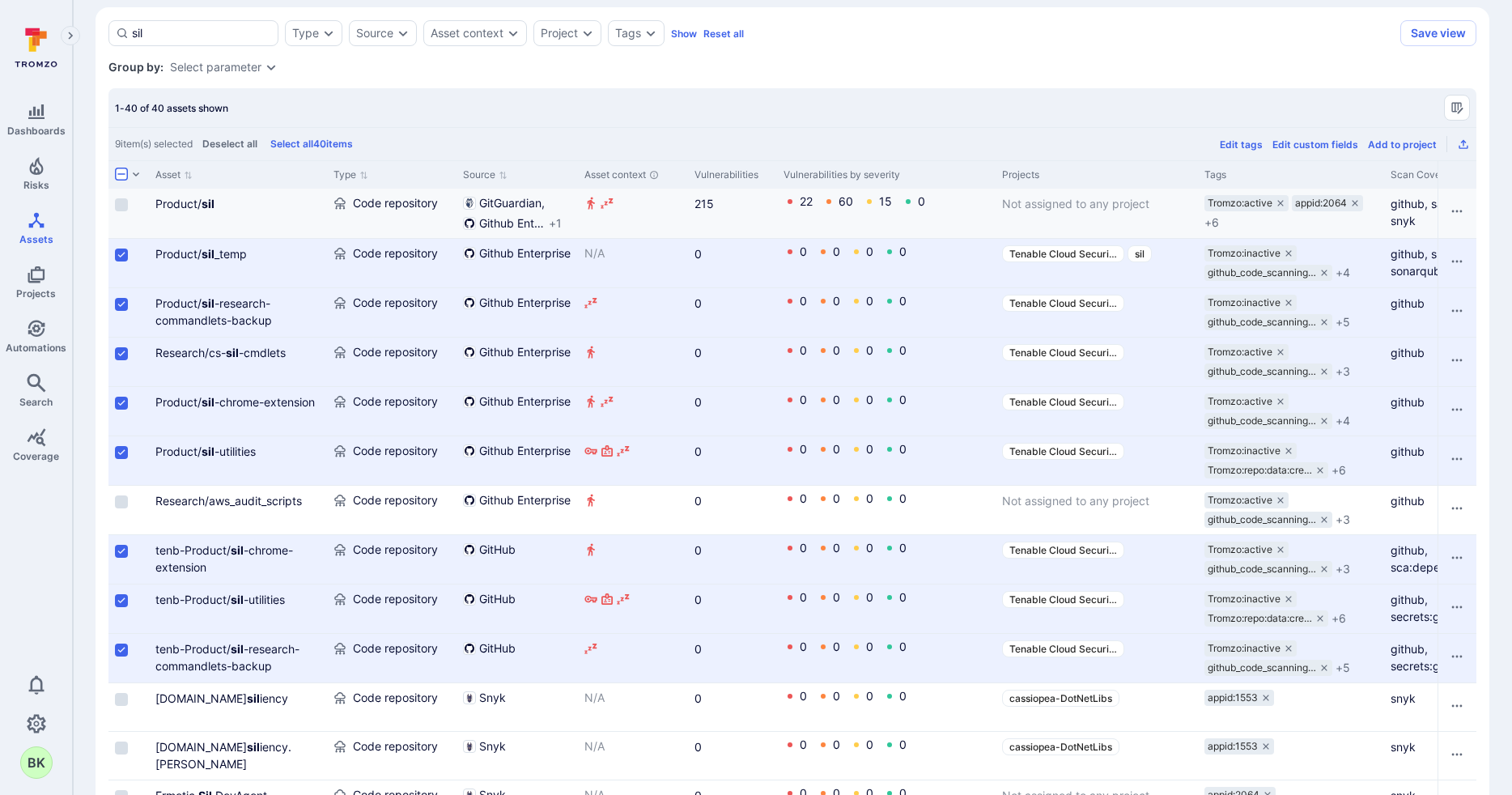
scroll to position [350, 0]
click at [856, 138] on div "Add to project" at bounding box center [1402, 141] width 69 height 12
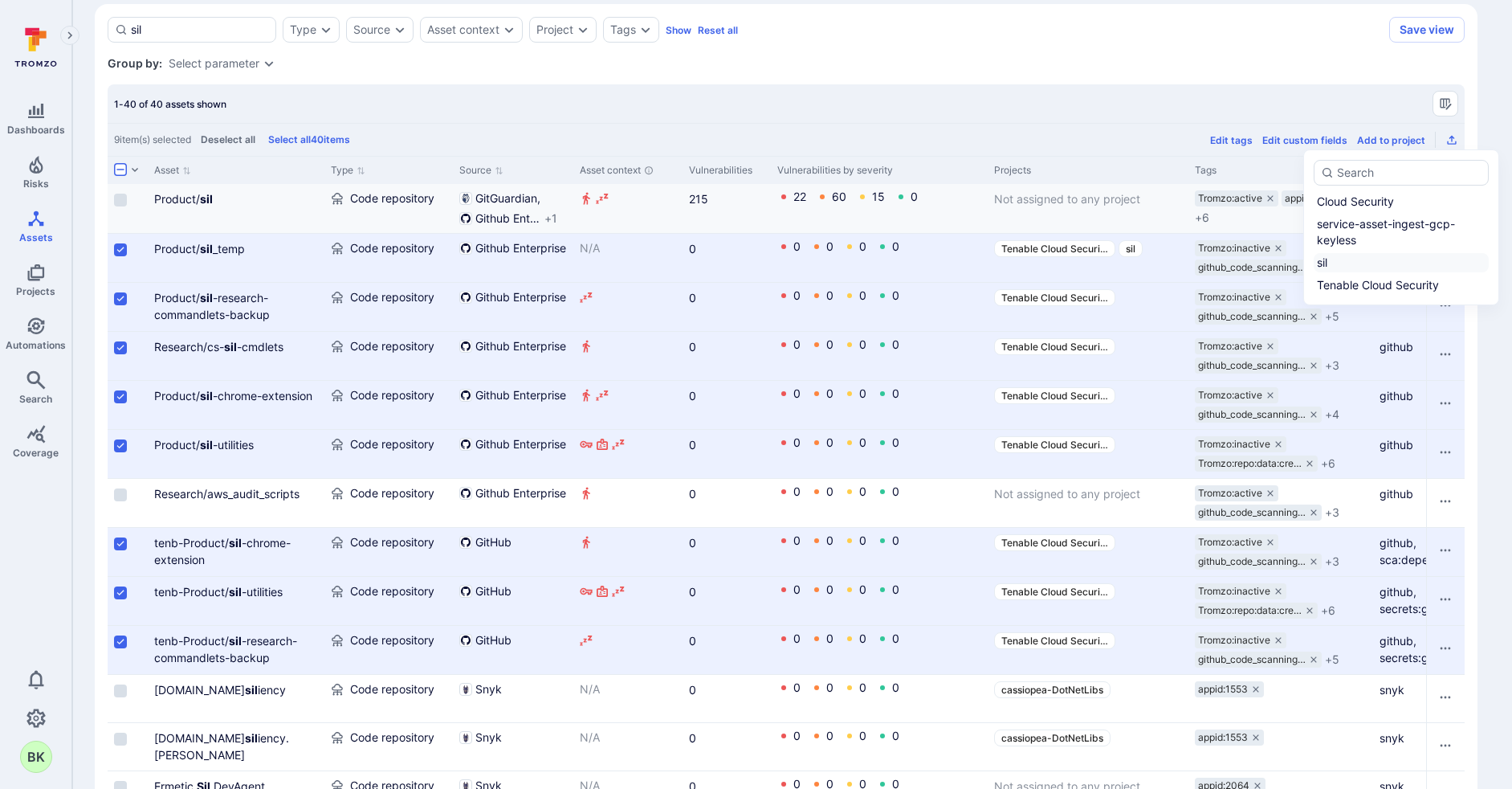
click at [849, 265] on label "sil" at bounding box center [1401, 263] width 175 height 20
click at [849, 263] on input "sil" at bounding box center [1485, 263] width 0 height 0
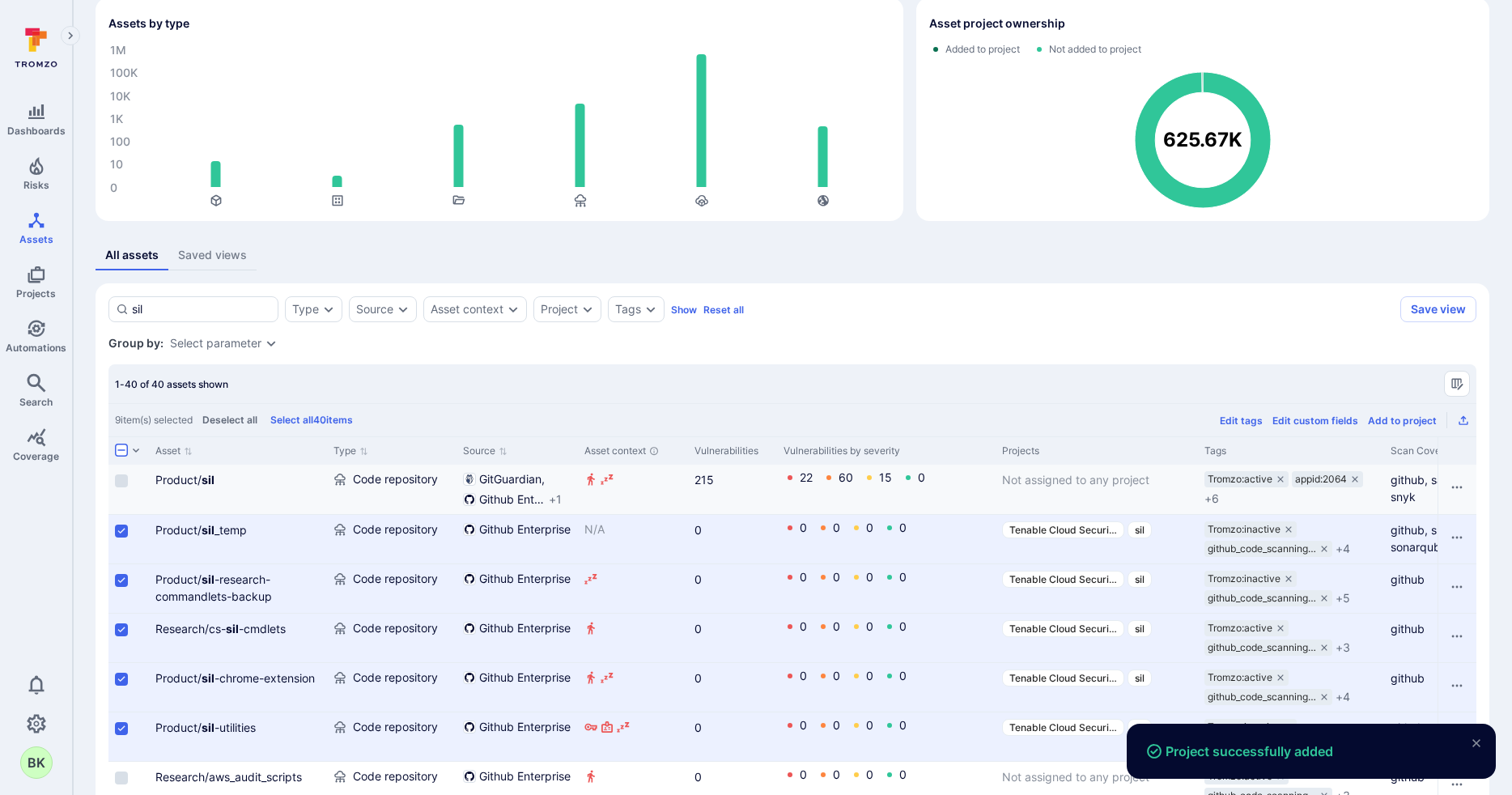
scroll to position [0, 0]
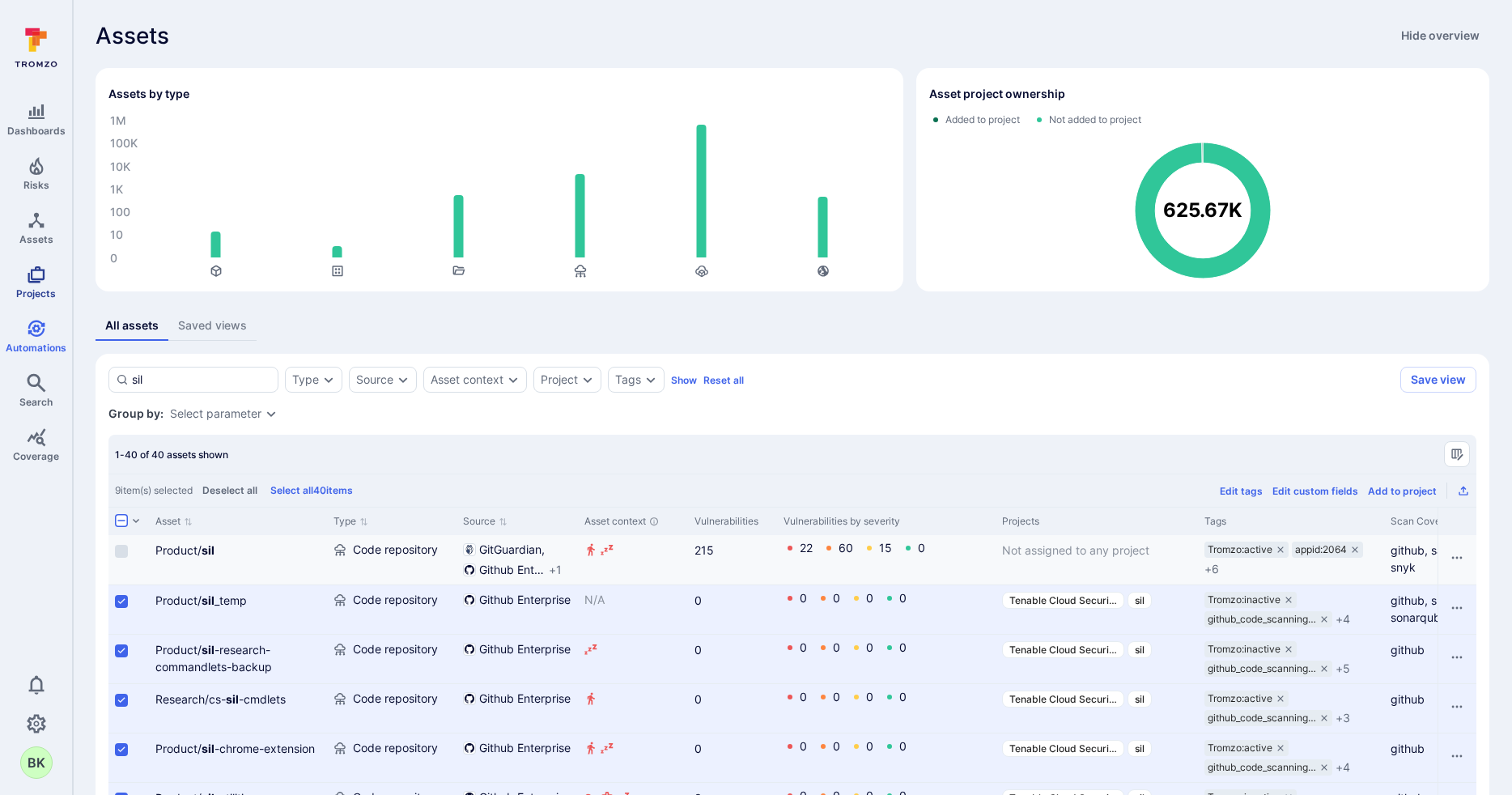
click at [36, 284] on link "Projects" at bounding box center [36, 281] width 72 height 48
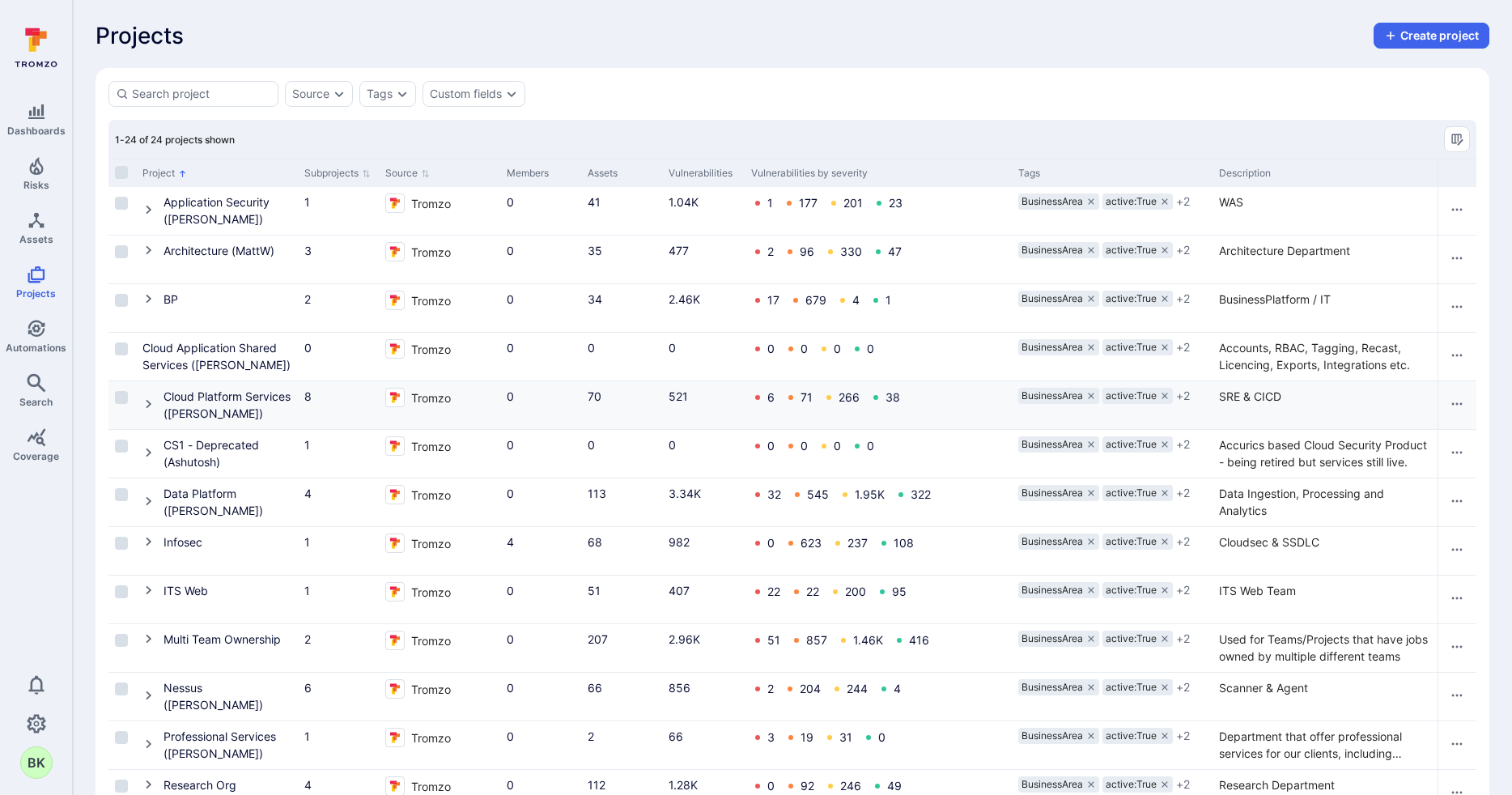
scroll to position [602, 0]
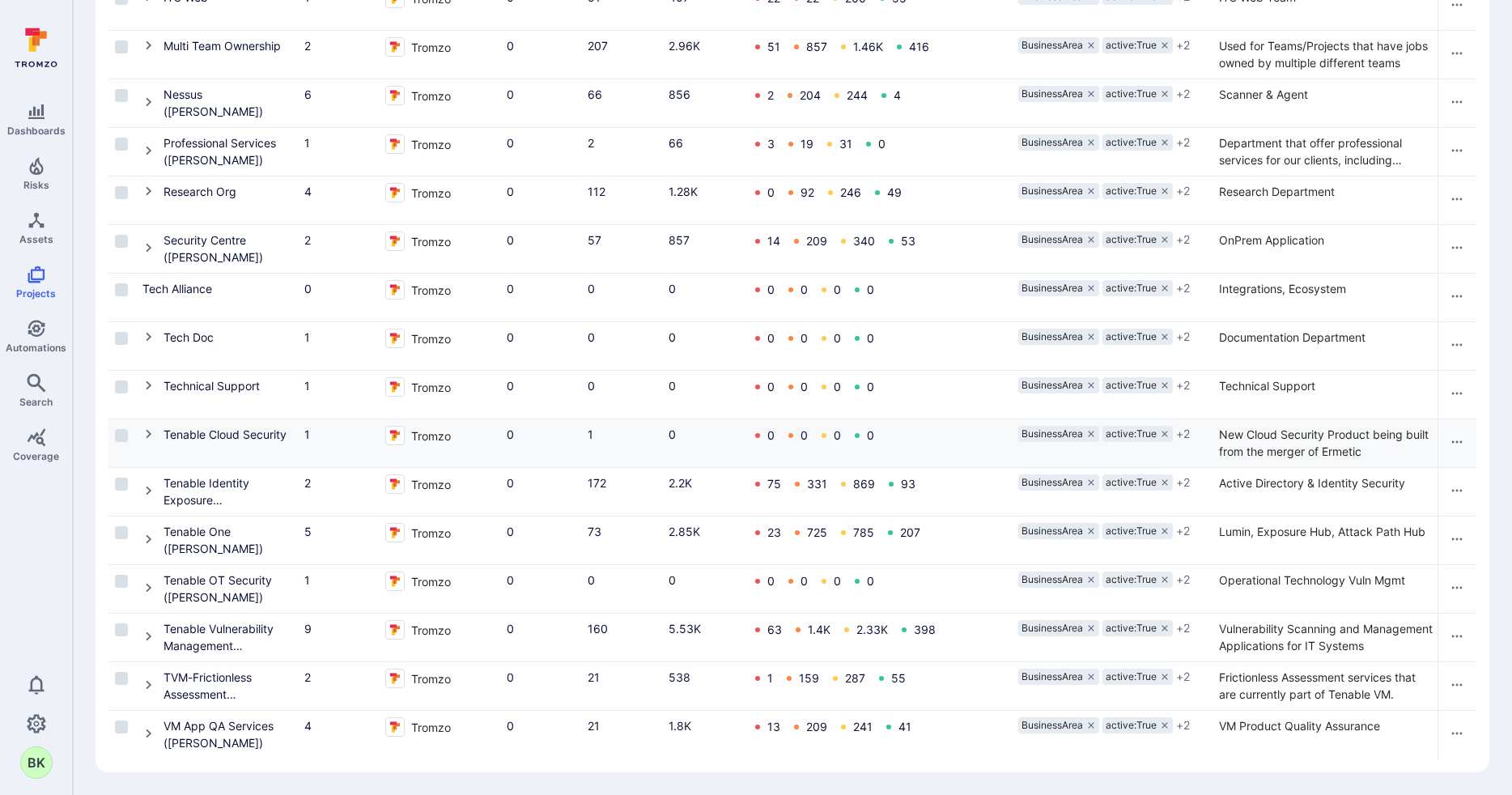
click at [146, 429] on icon "Cell for Project" at bounding box center [149, 434] width 13 height 13
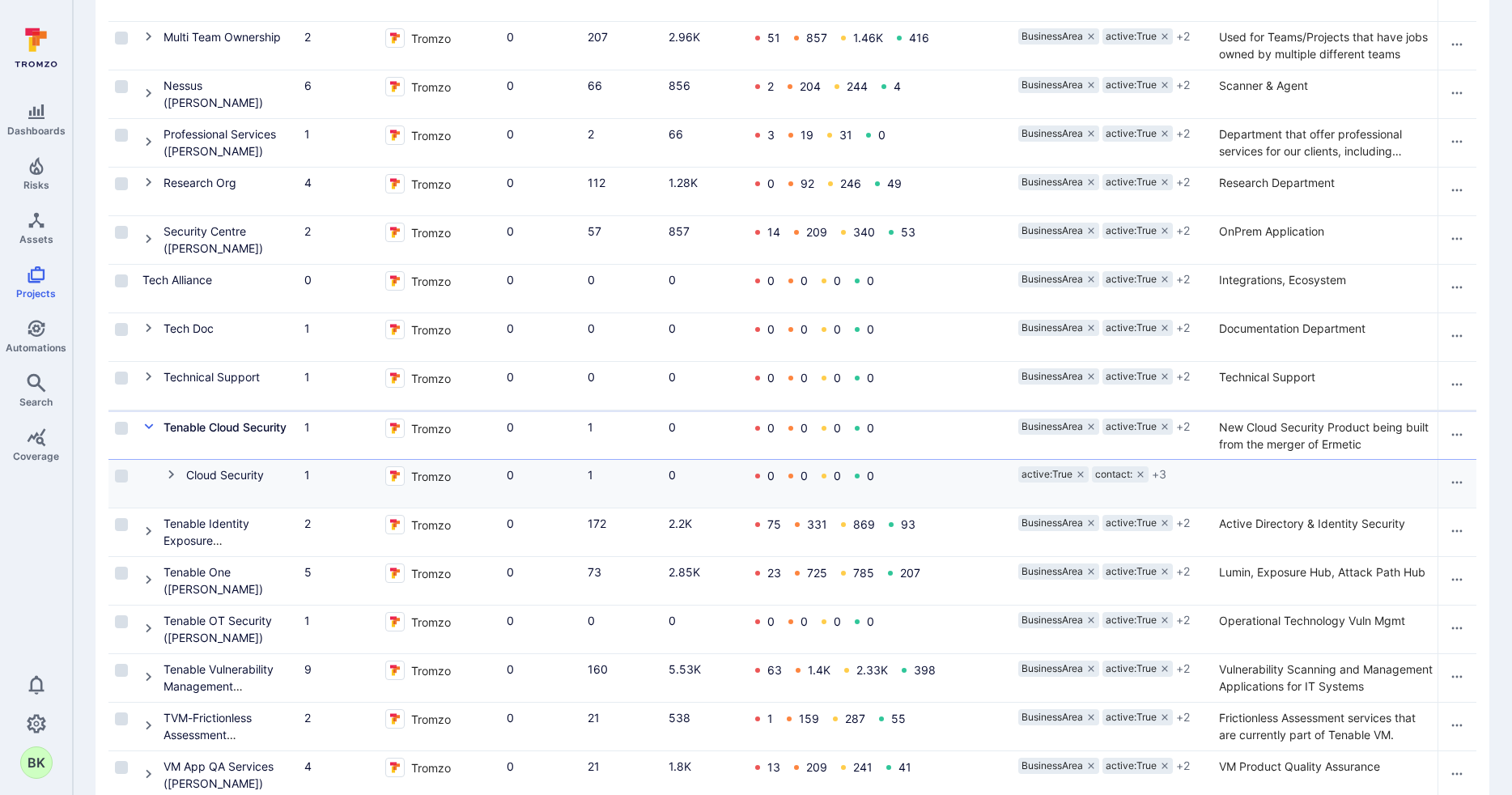
click at [170, 478] on icon "Cell for Project" at bounding box center [171, 474] width 13 height 13
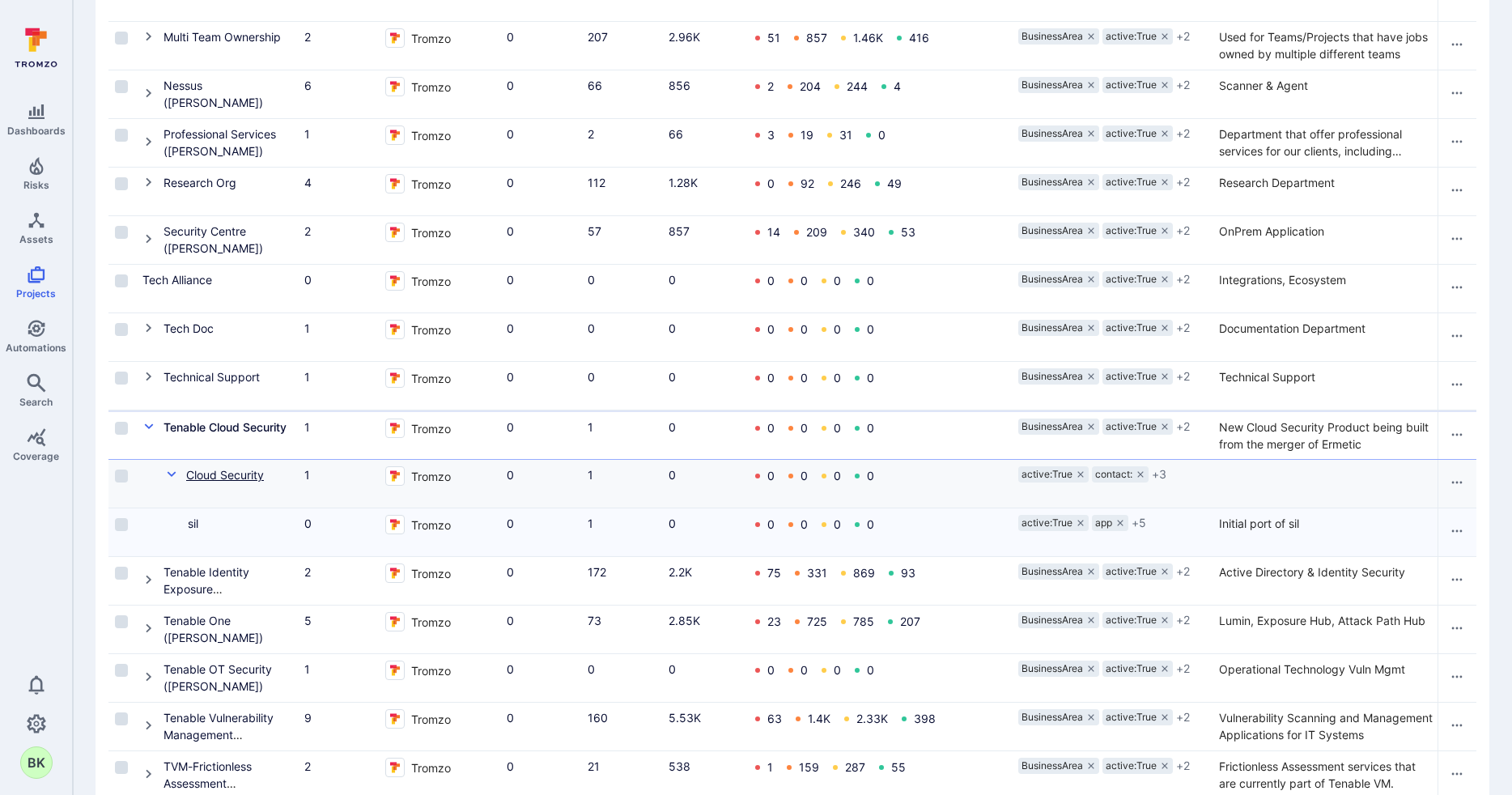
click at [202, 479] on link "Cloud Security" at bounding box center [225, 474] width 78 height 14
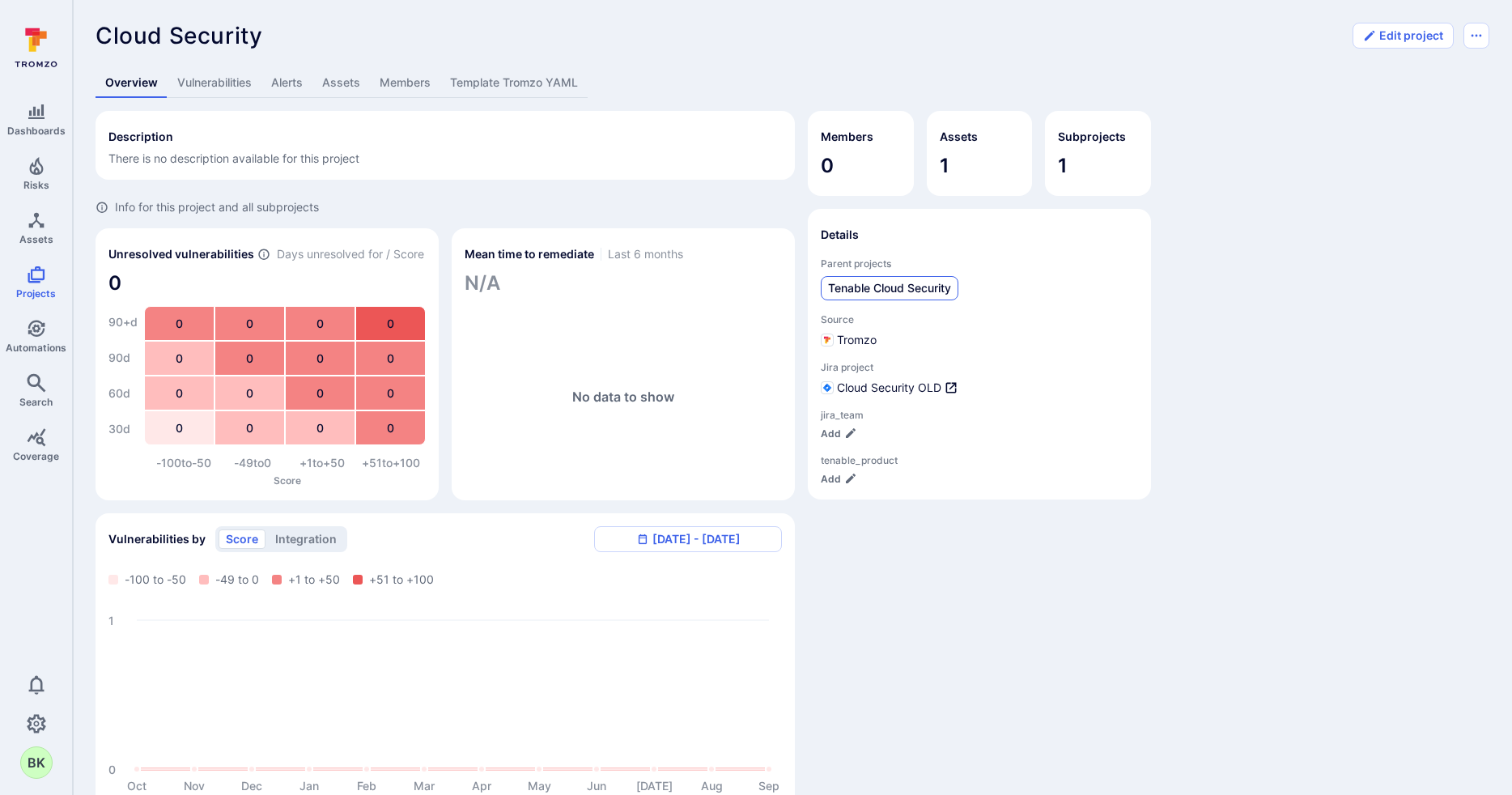
click at [856, 281] on span "Tenable Cloud Security" at bounding box center [890, 288] width 123 height 16
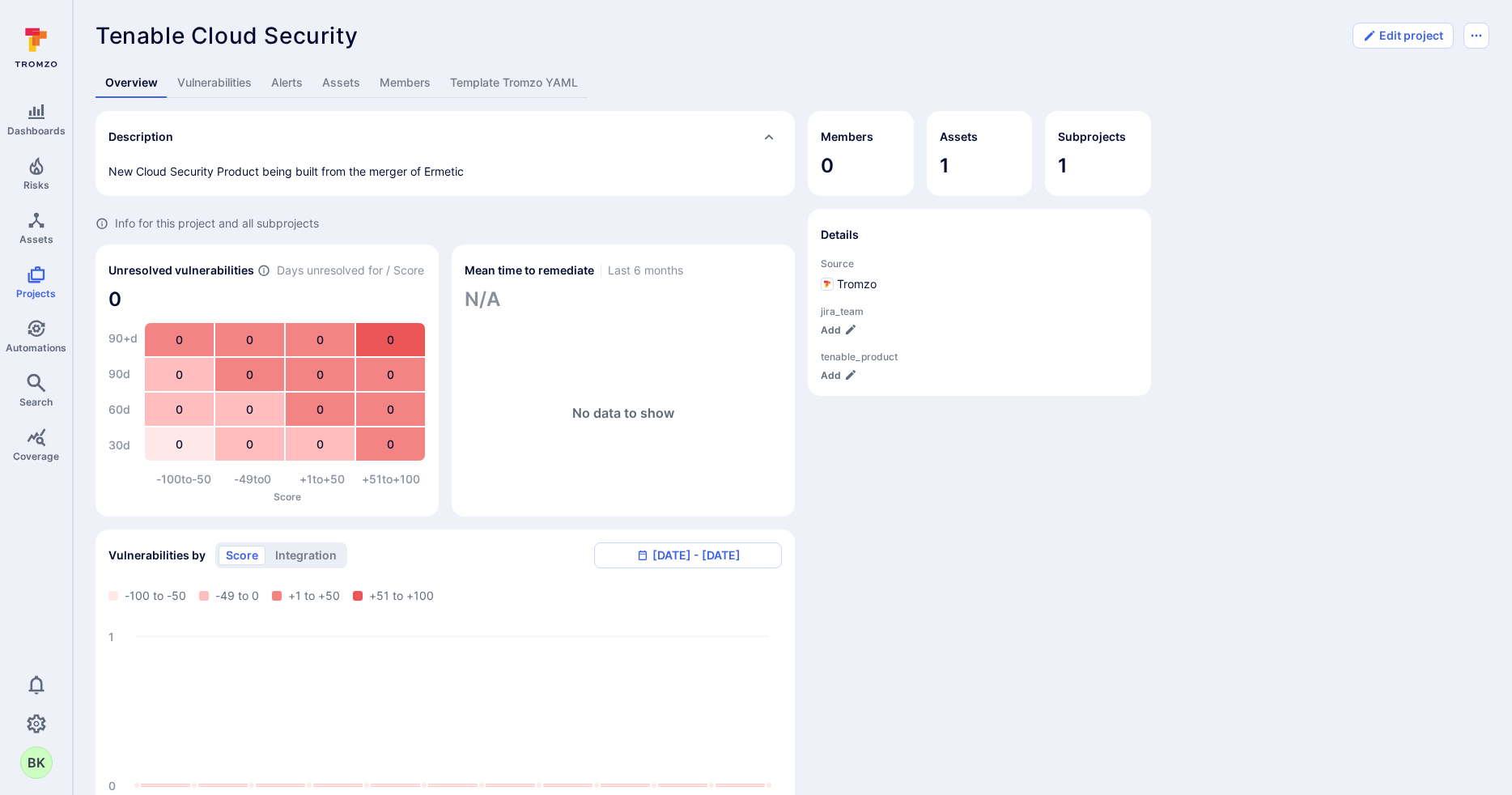
click at [330, 83] on link "Assets" at bounding box center [342, 82] width 58 height 30
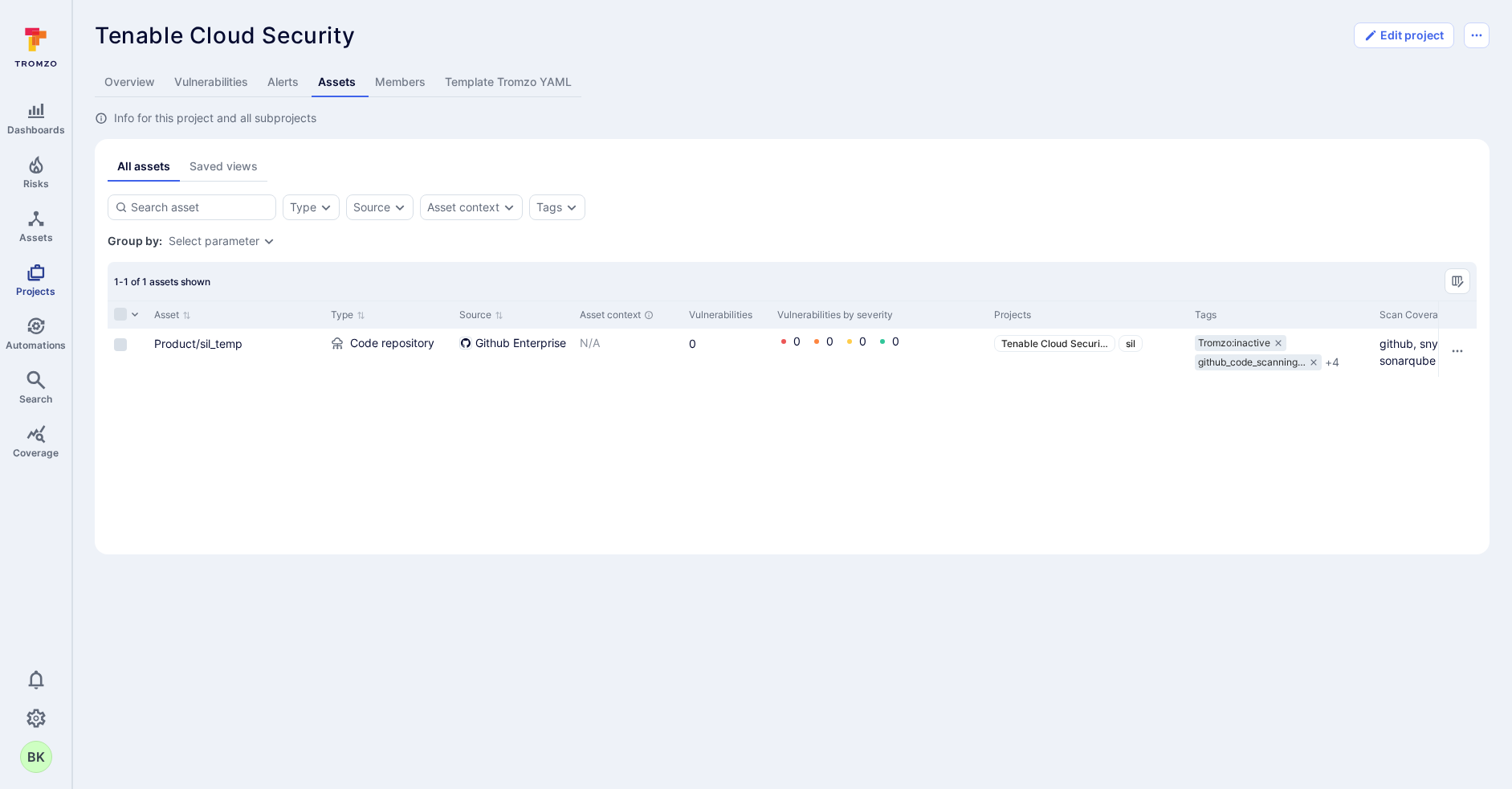
click at [31, 280] on icon "Projects" at bounding box center [37, 273] width 20 height 20
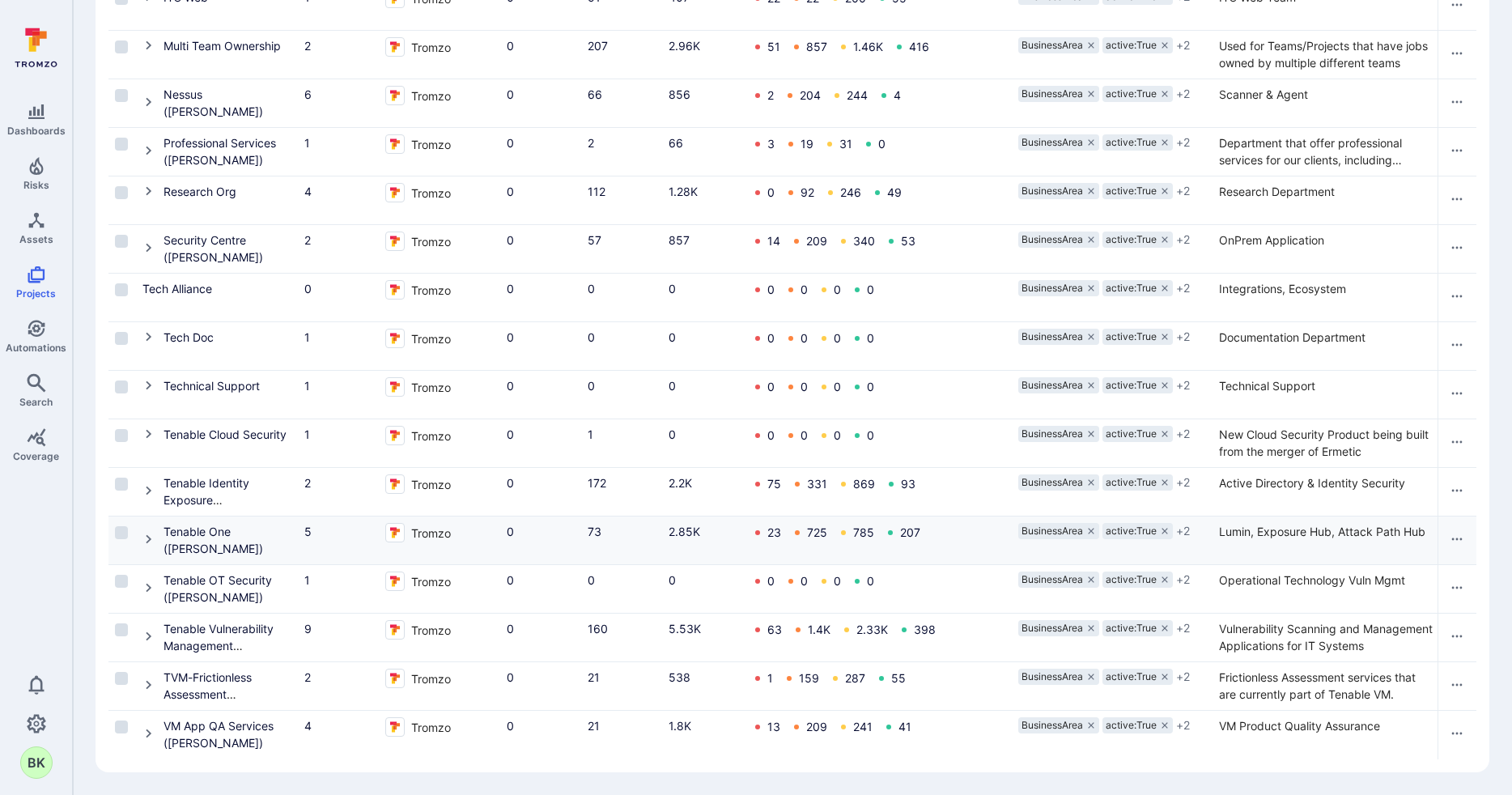
scroll to position [602, 0]
